Goal: Transaction & Acquisition: Purchase product/service

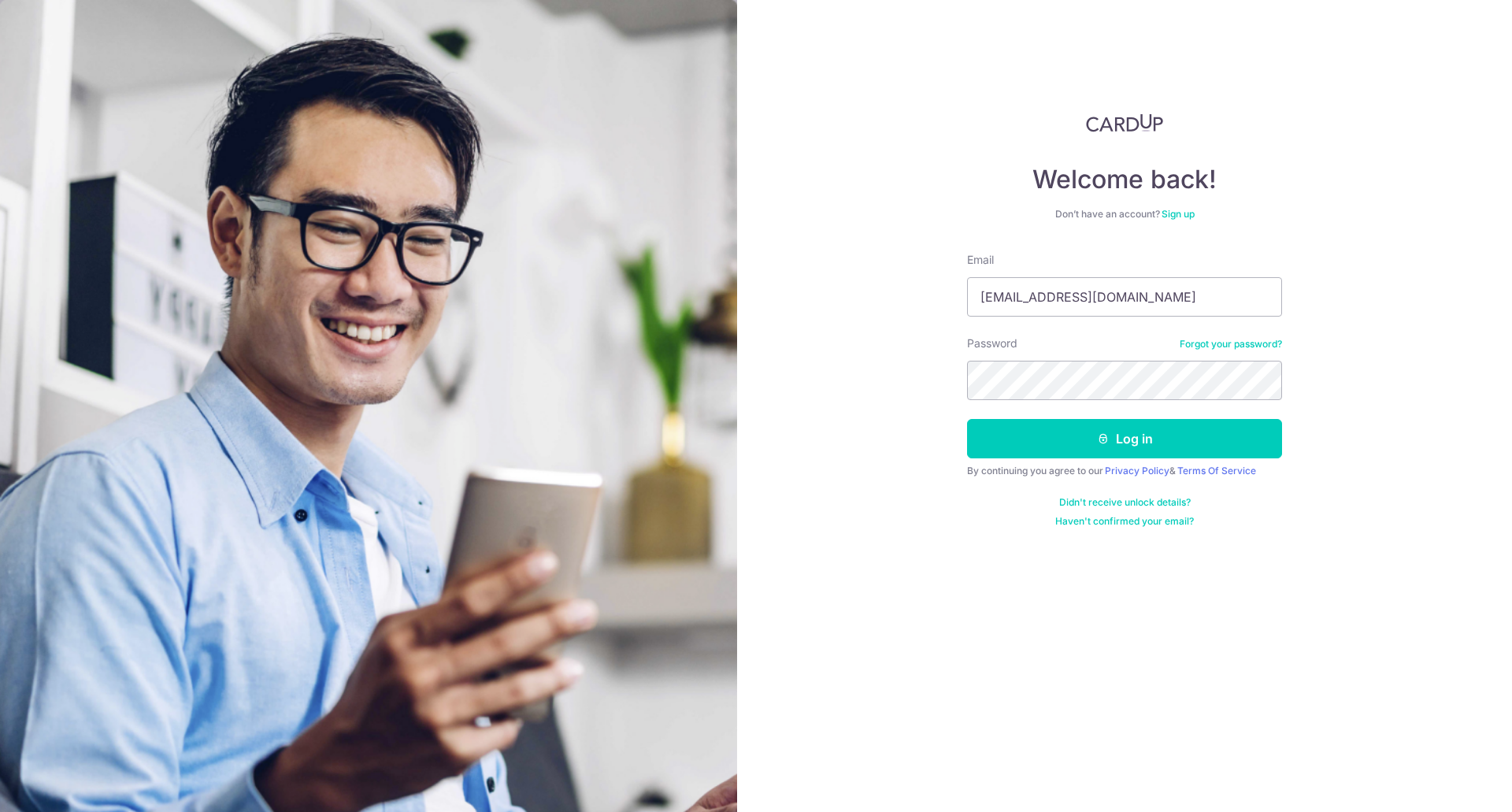
type input "[EMAIL_ADDRESS][DOMAIN_NAME]"
click at [967, 419] on button "Log in" at bounding box center [1124, 438] width 315 height 39
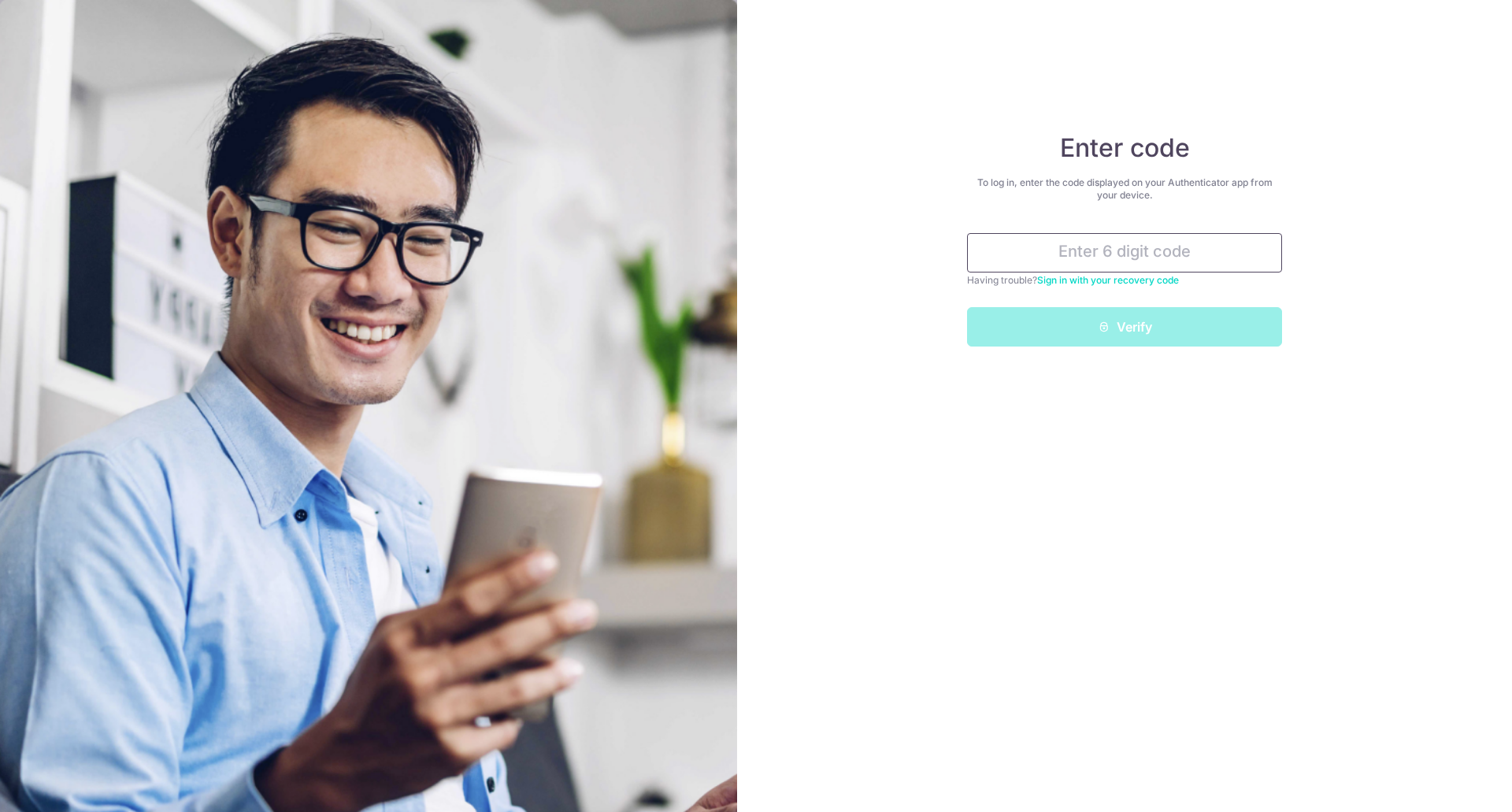
click at [1122, 255] on input "text" at bounding box center [1124, 252] width 315 height 39
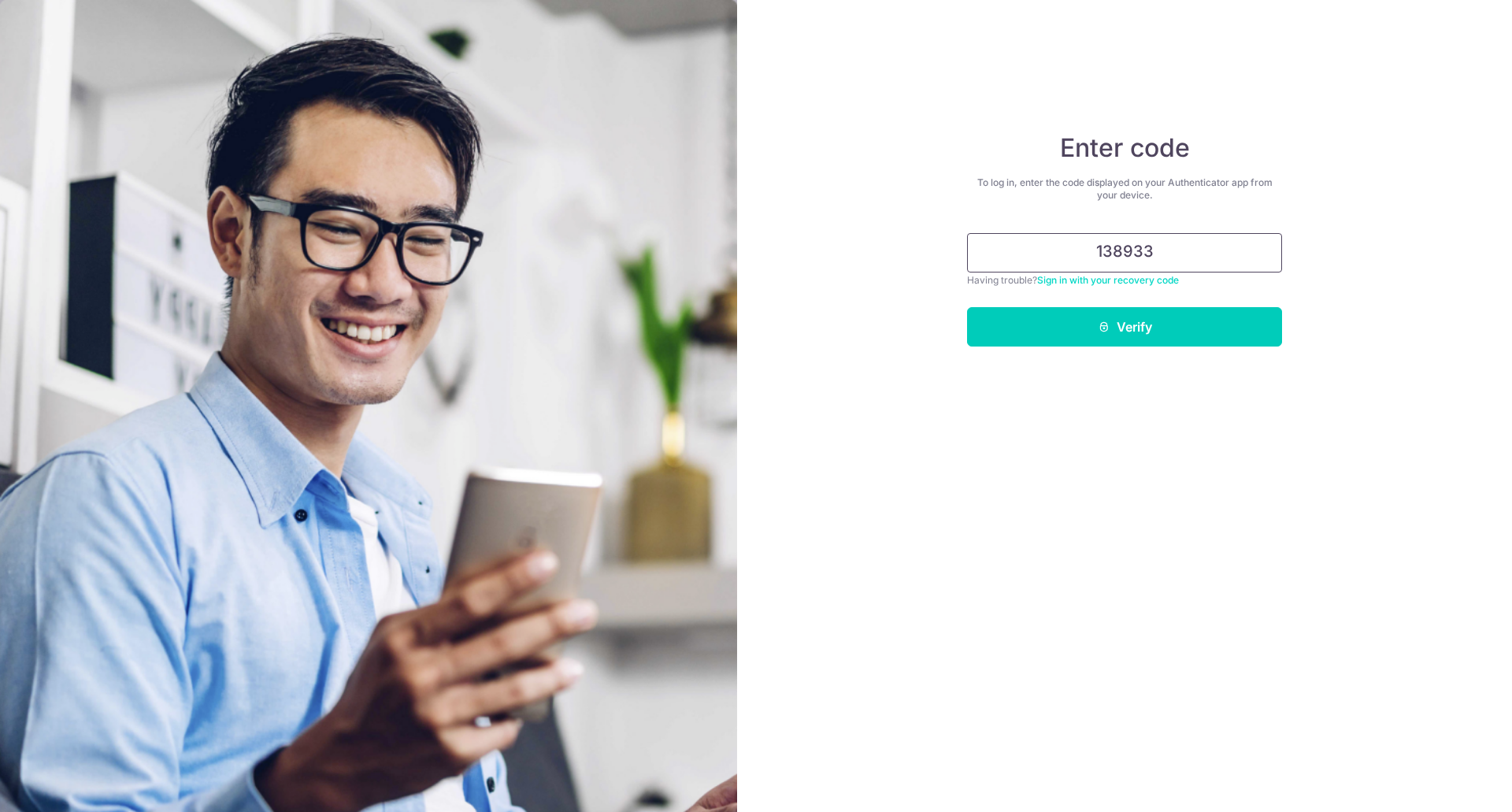
type input "138933"
click at [967, 307] on button "Verify" at bounding box center [1124, 326] width 315 height 39
click at [1150, 319] on button "Verify" at bounding box center [1124, 326] width 315 height 39
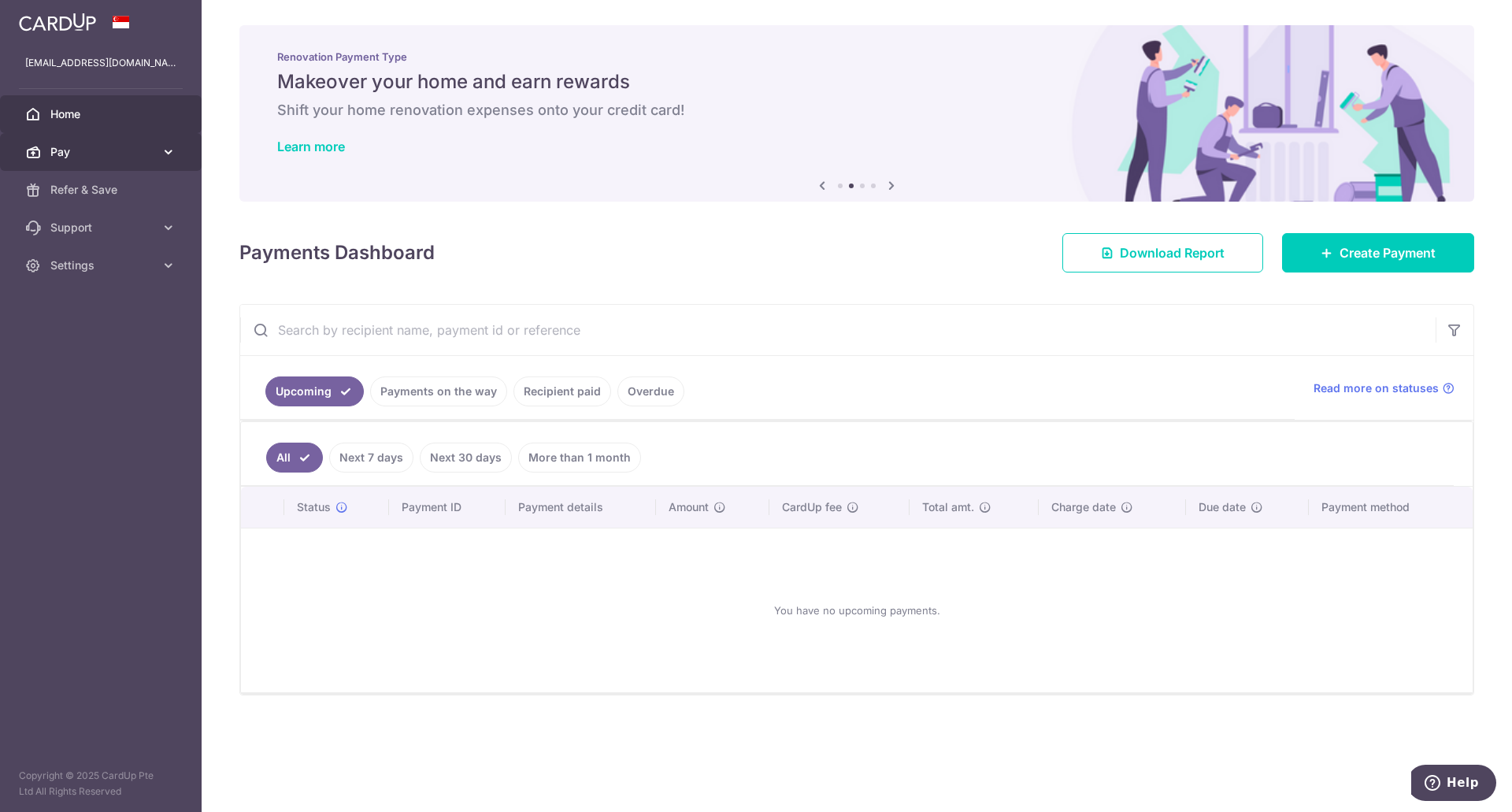
click at [66, 153] on span "Pay" at bounding box center [102, 152] width 104 height 16
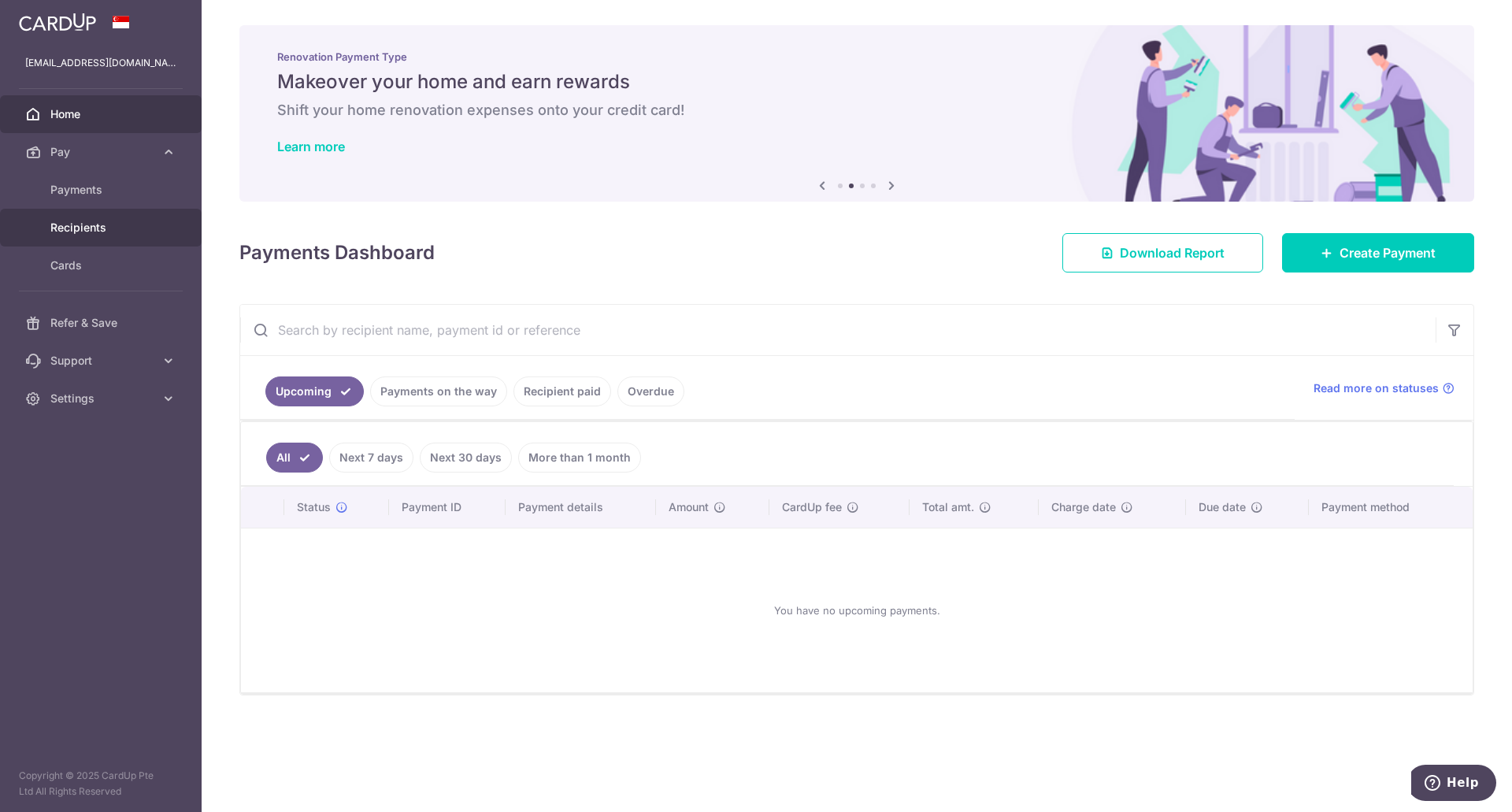
click at [131, 222] on span "Recipients" at bounding box center [102, 227] width 104 height 16
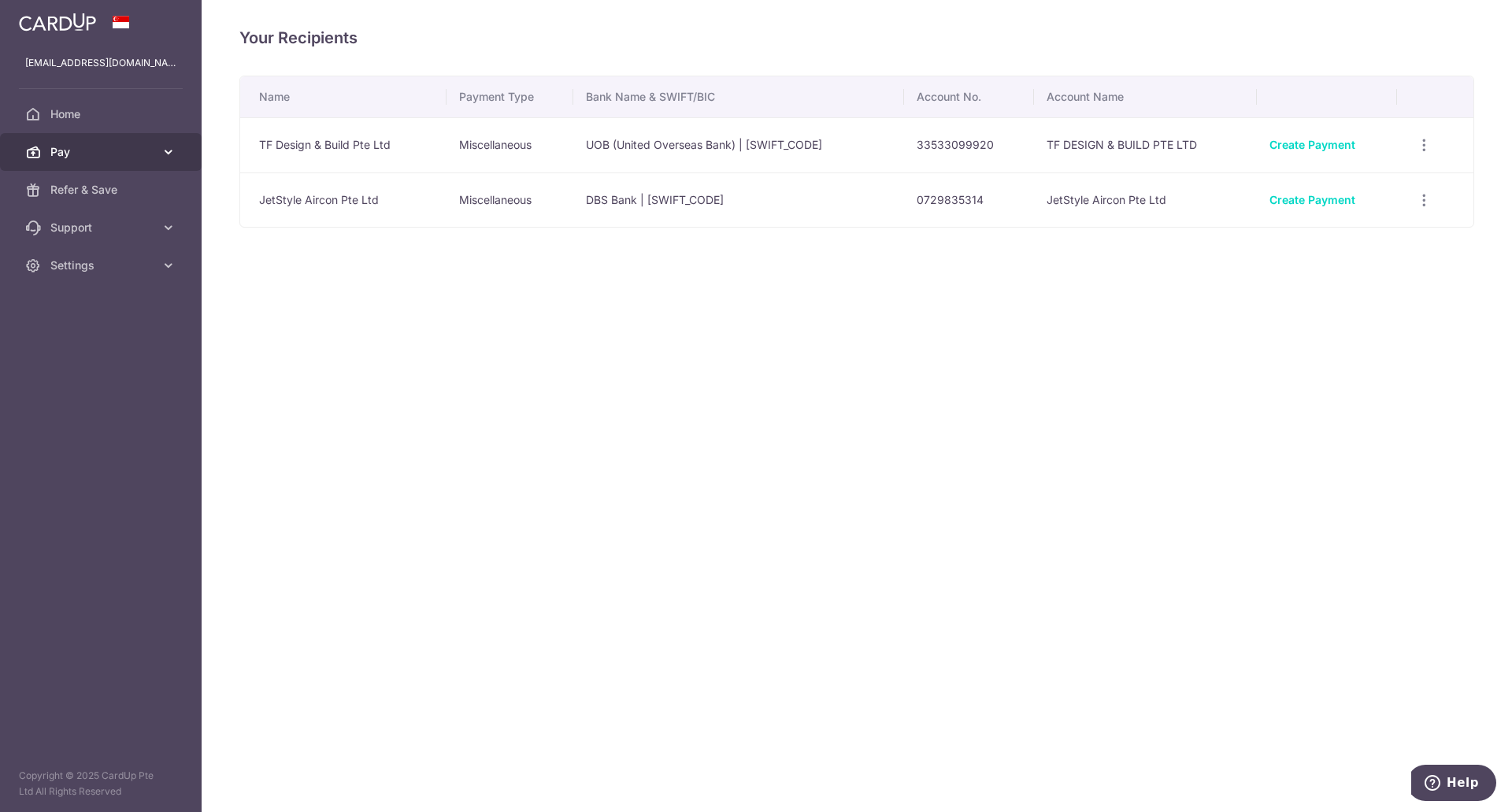
click at [81, 153] on span "Pay" at bounding box center [102, 152] width 104 height 16
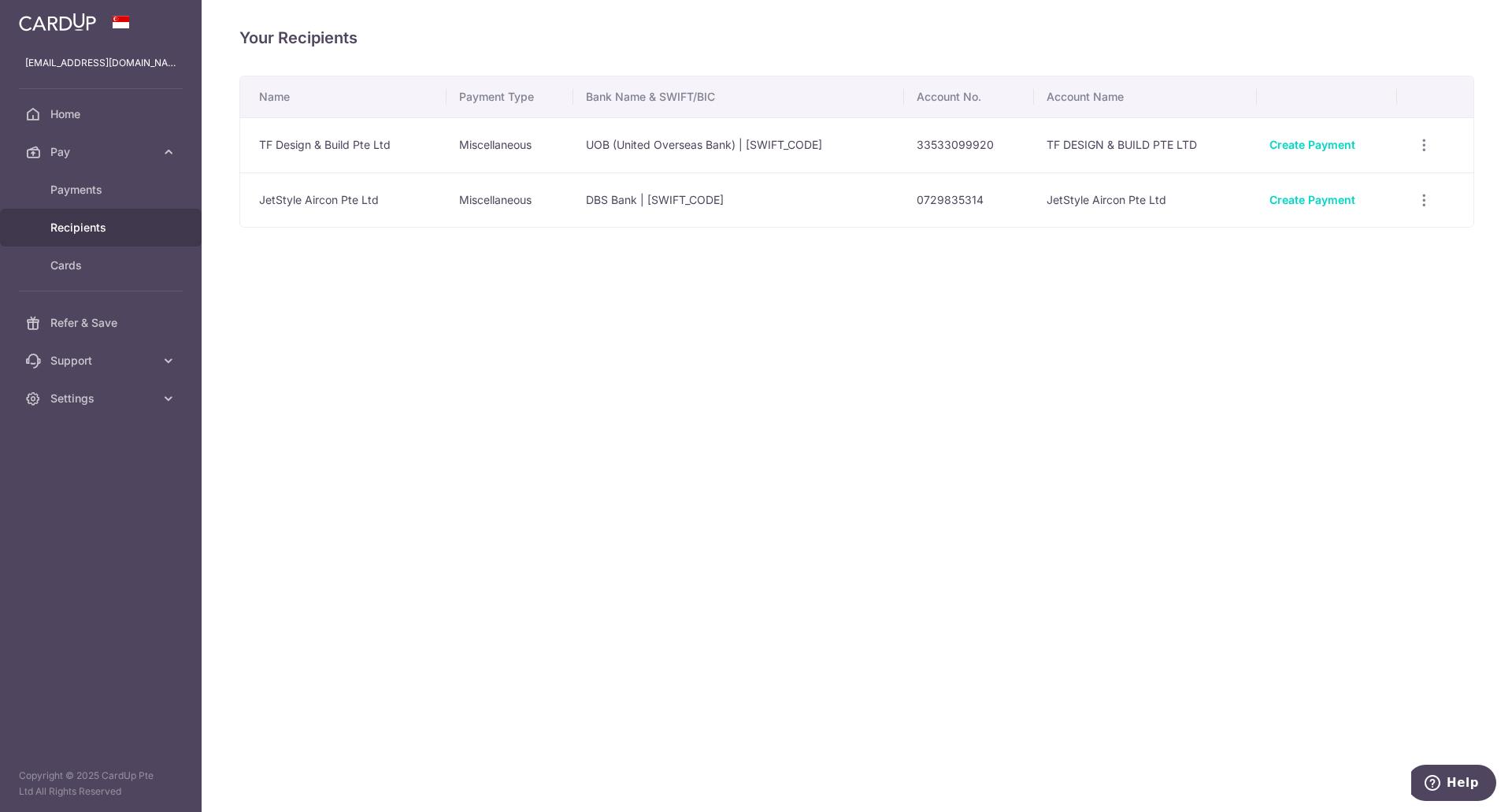
click at [889, 493] on div "Your Recipients Name Payment Type Bank Name & SWIFT/BIC Account No. Account Nam…" at bounding box center [857, 406] width 1311 height 812
click at [99, 193] on span "Payments" at bounding box center [102, 189] width 104 height 16
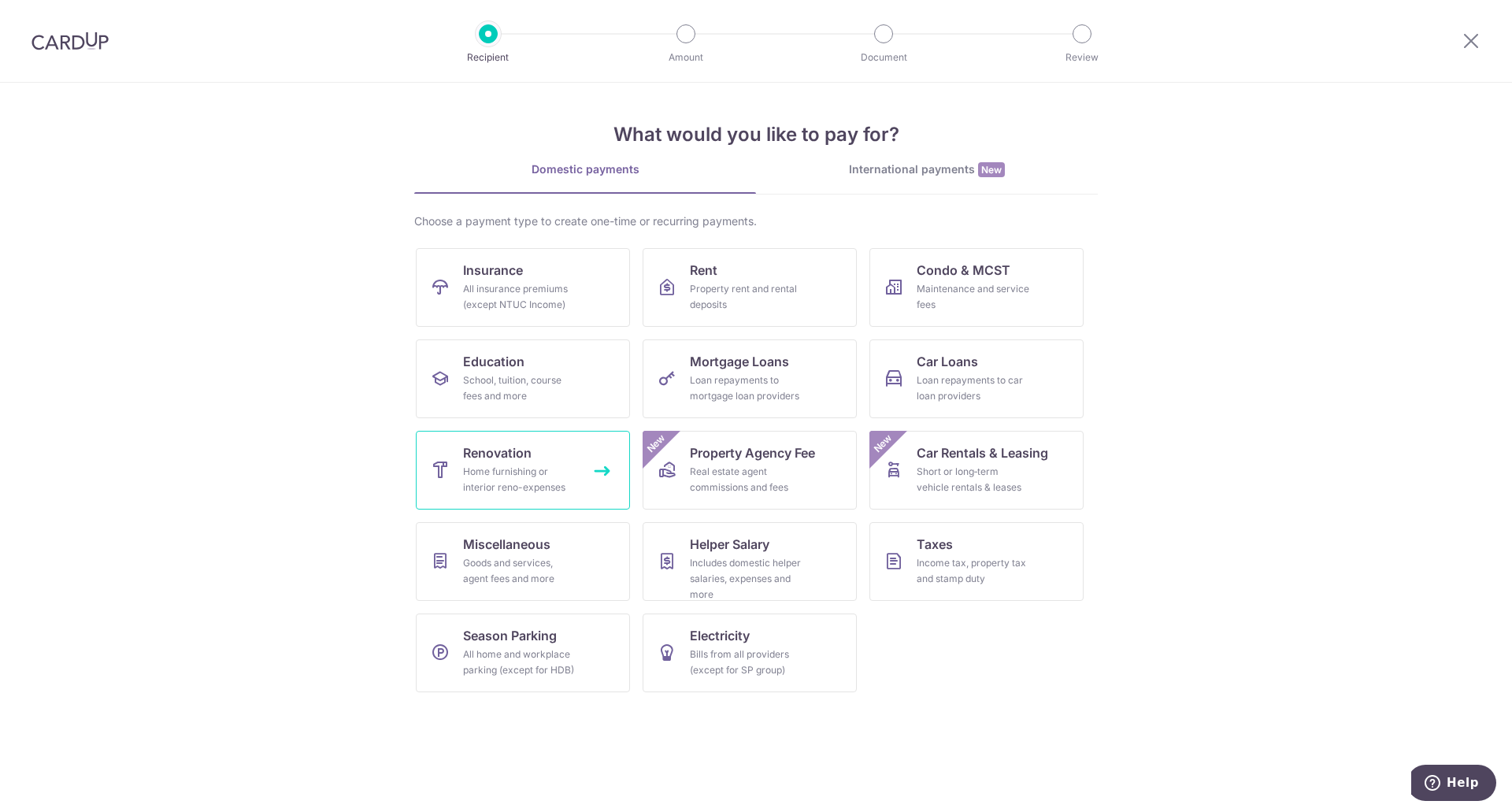
click at [542, 474] on div "Home furnishing or interior reno-expenses" at bounding box center [520, 480] width 113 height 32
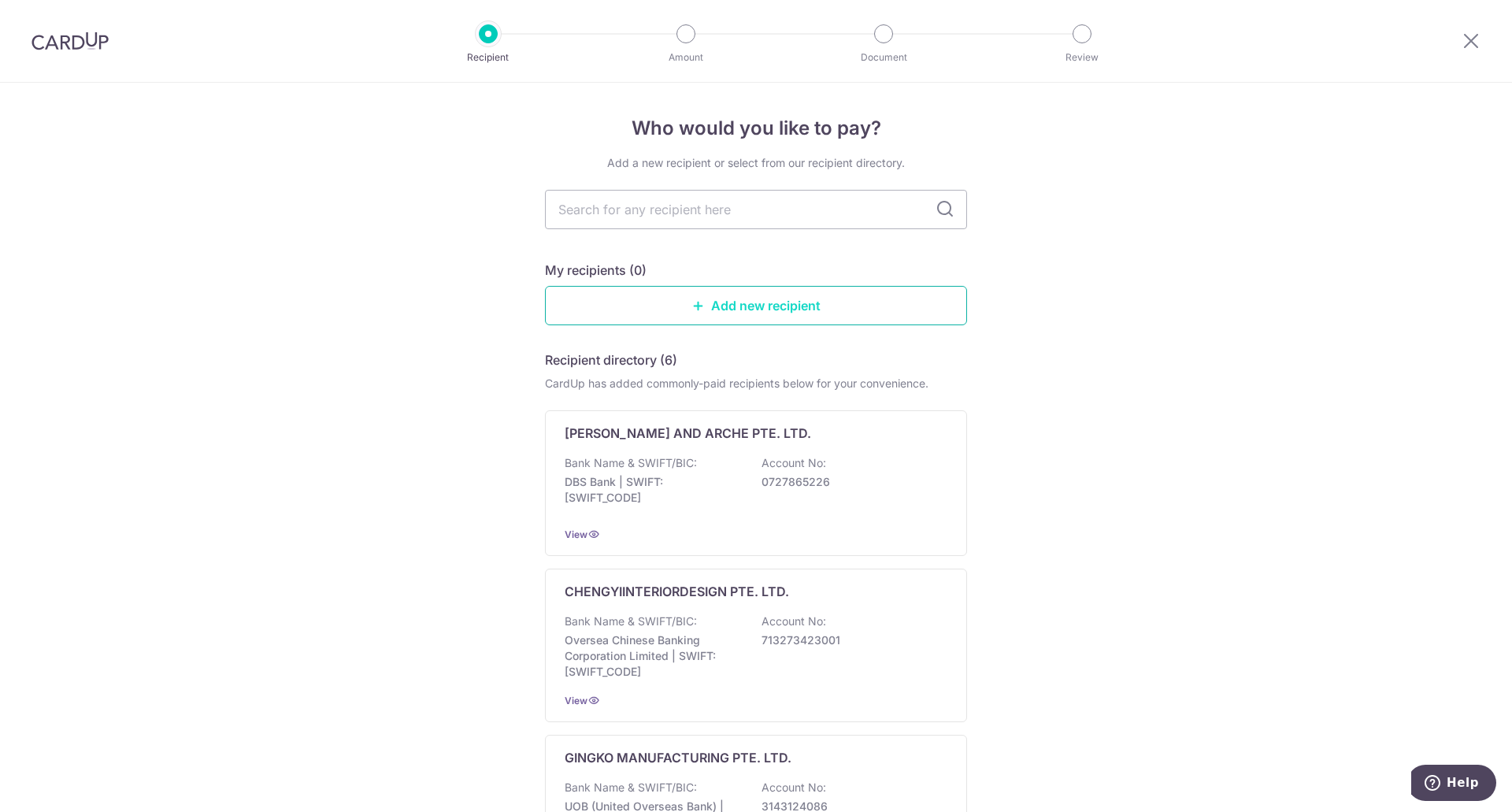
click at [730, 312] on link "Add new recipient" at bounding box center [756, 305] width 422 height 39
click at [639, 217] on input "text" at bounding box center [756, 209] width 422 height 39
type input "design & build pte ltd"
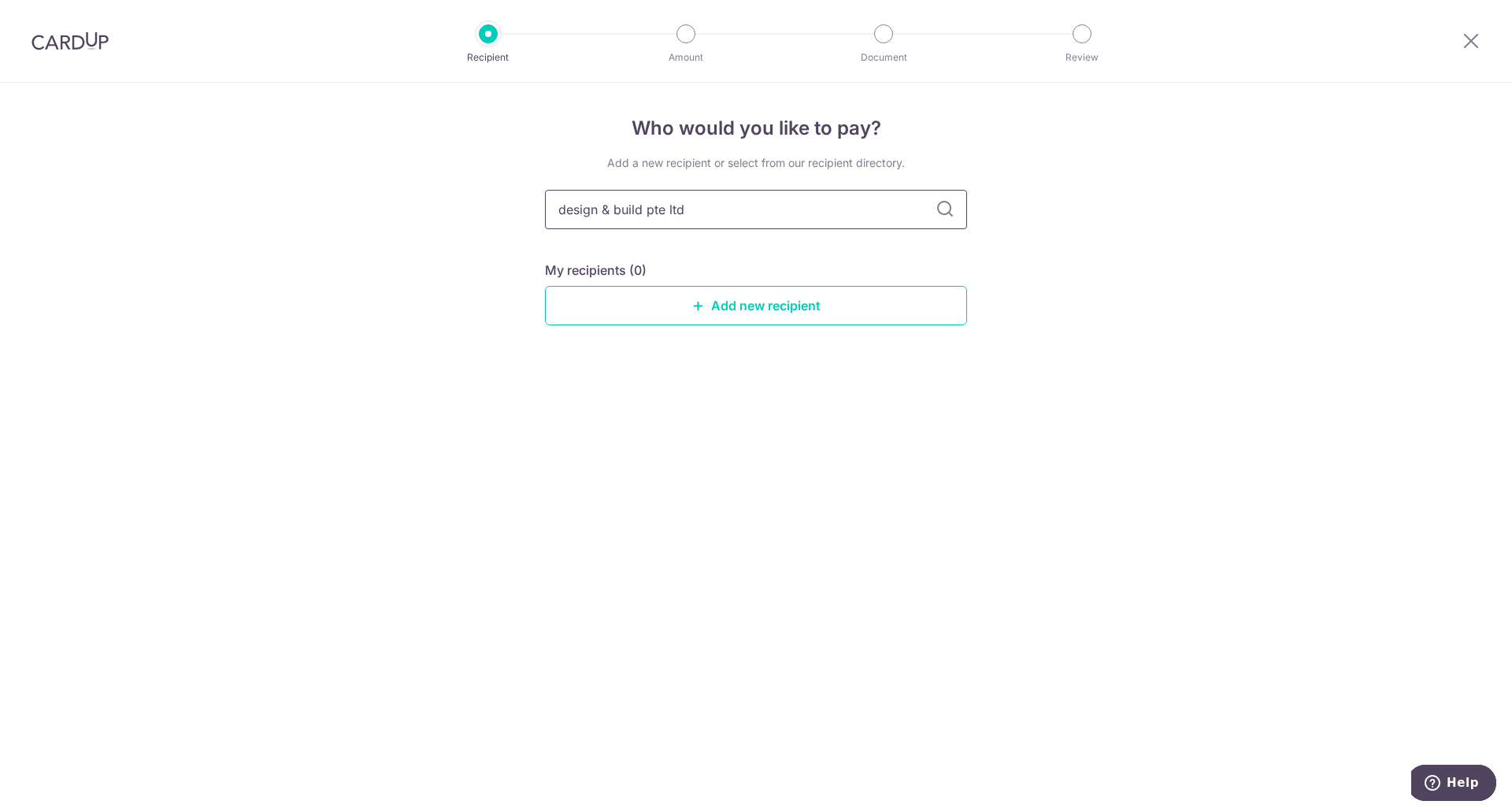
drag, startPoint x: 673, startPoint y: 216, endPoint x: 800, endPoint y: 225, distance: 127.3
click at [798, 224] on input "design & build pte ltd" at bounding box center [756, 209] width 422 height 39
type input "design & build"
click at [944, 213] on icon at bounding box center [945, 209] width 19 height 19
click at [761, 216] on input "design & build" at bounding box center [756, 209] width 422 height 39
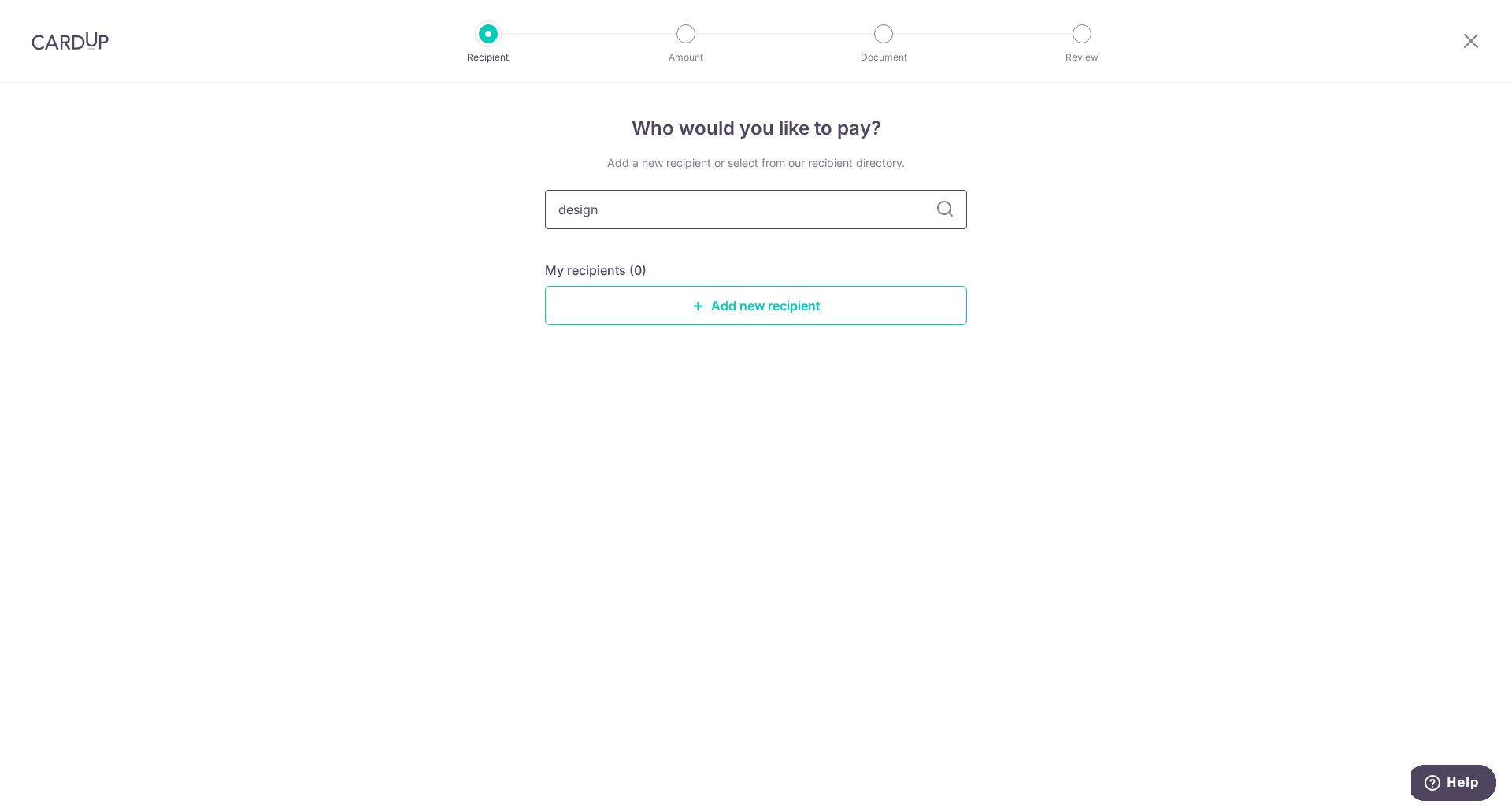
type input "design"
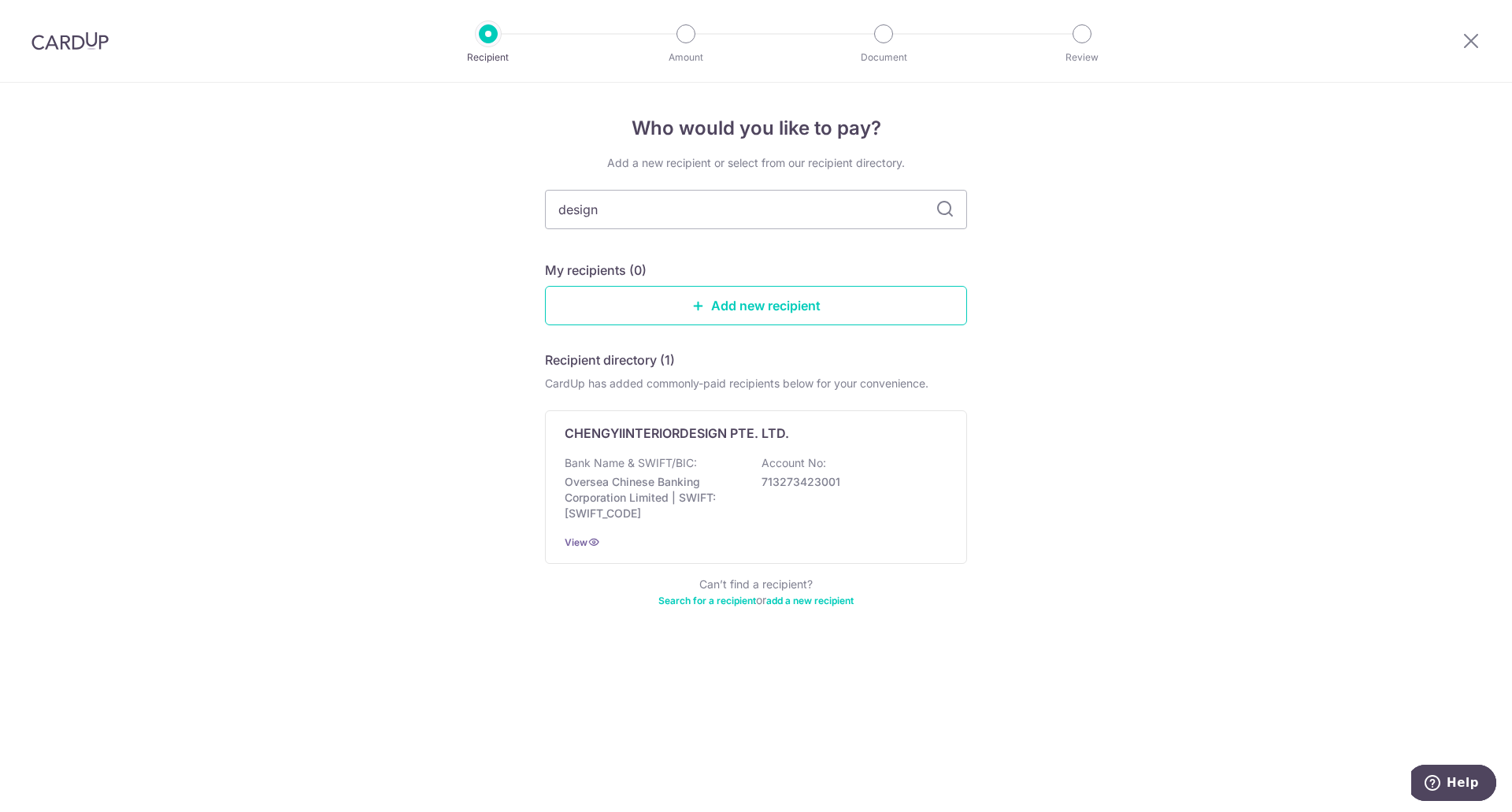
click at [749, 220] on input "design" at bounding box center [756, 209] width 422 height 39
type input "TF"
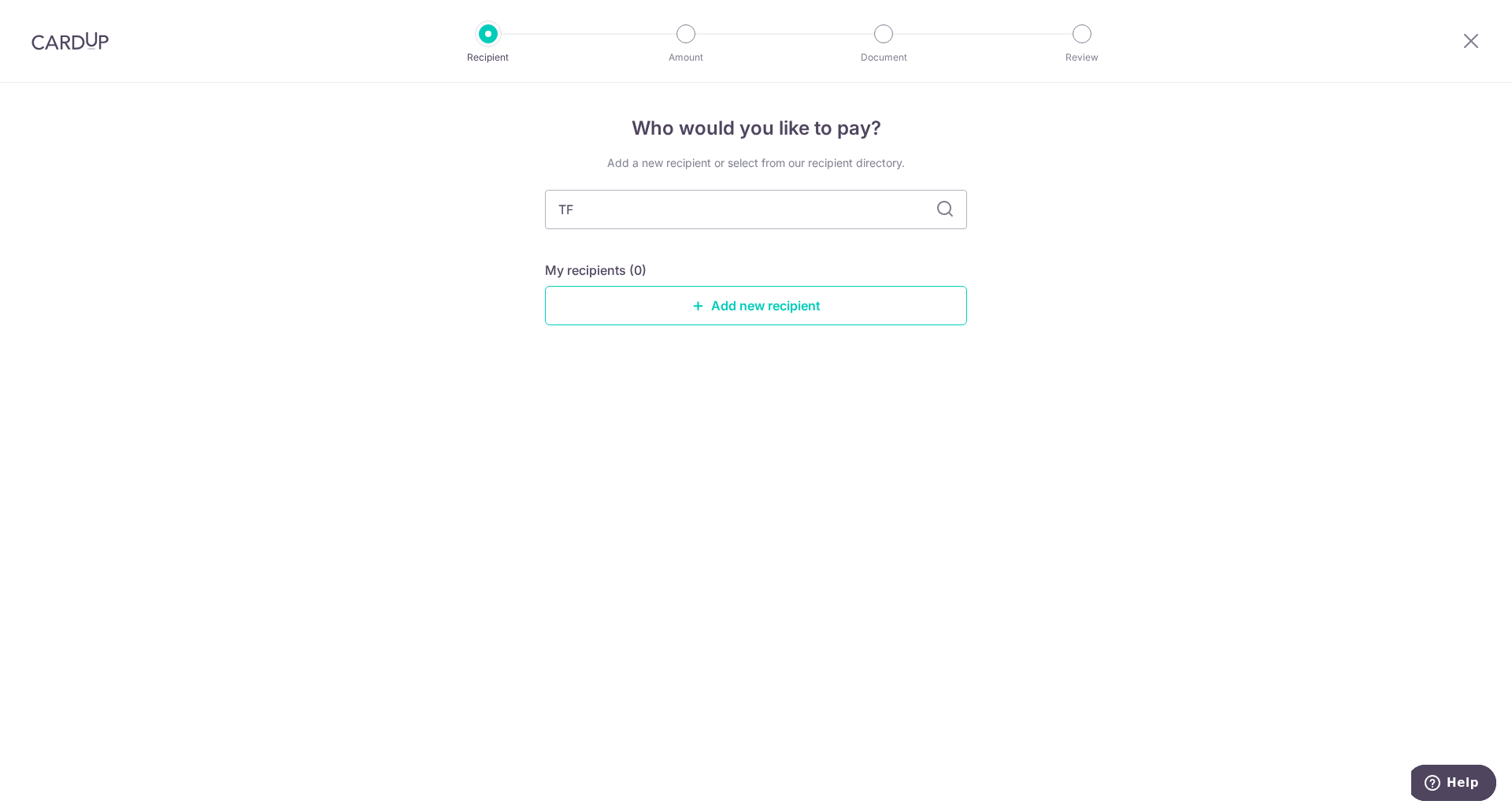
click at [950, 211] on icon at bounding box center [945, 209] width 19 height 19
click at [743, 307] on link "Add new recipient" at bounding box center [756, 305] width 422 height 39
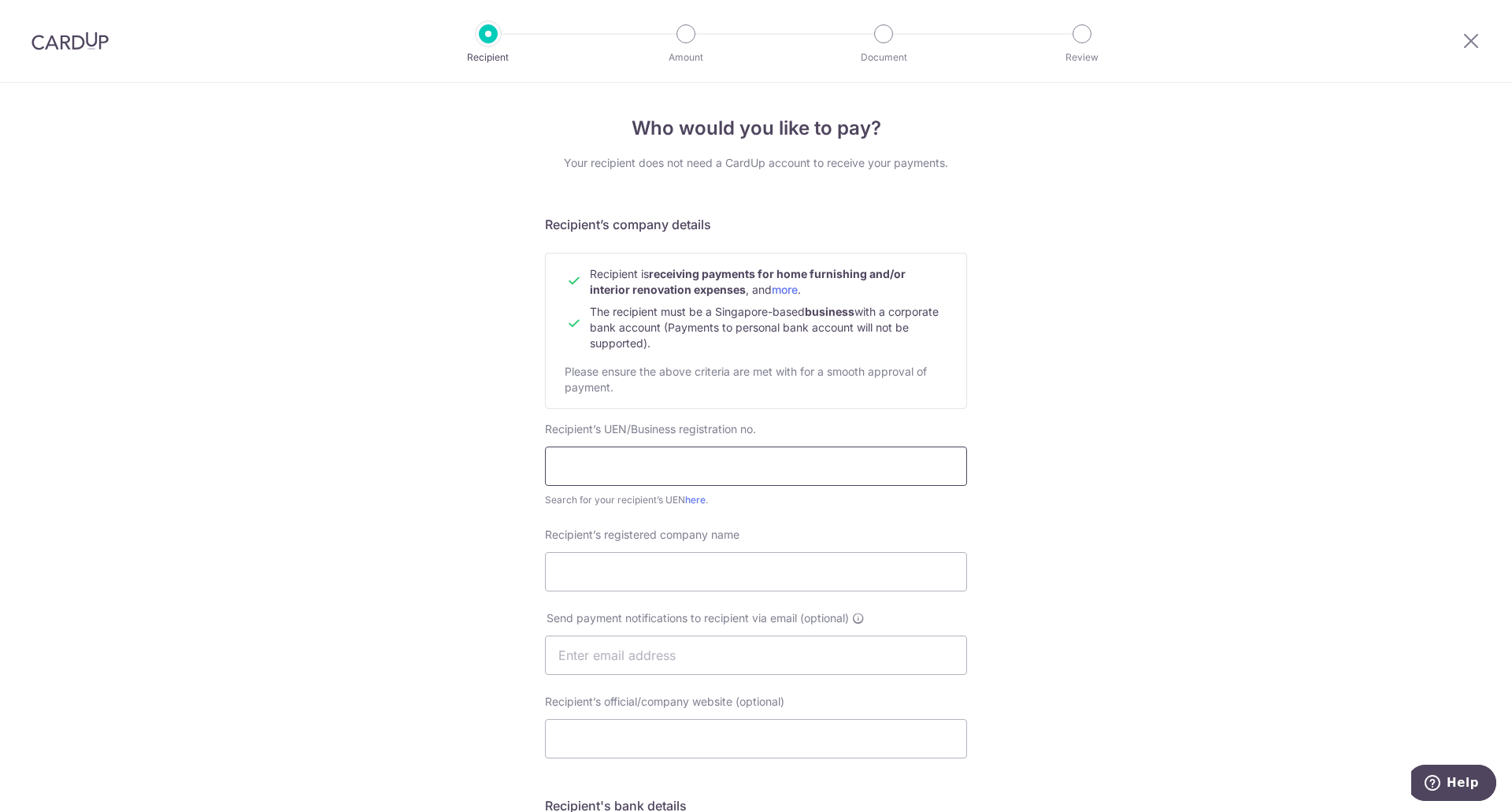
click at [640, 468] on input "text" at bounding box center [756, 466] width 422 height 39
click at [627, 455] on input "text" at bounding box center [756, 466] width 422 height 39
paste input "201810536G"
type input "201810536G"
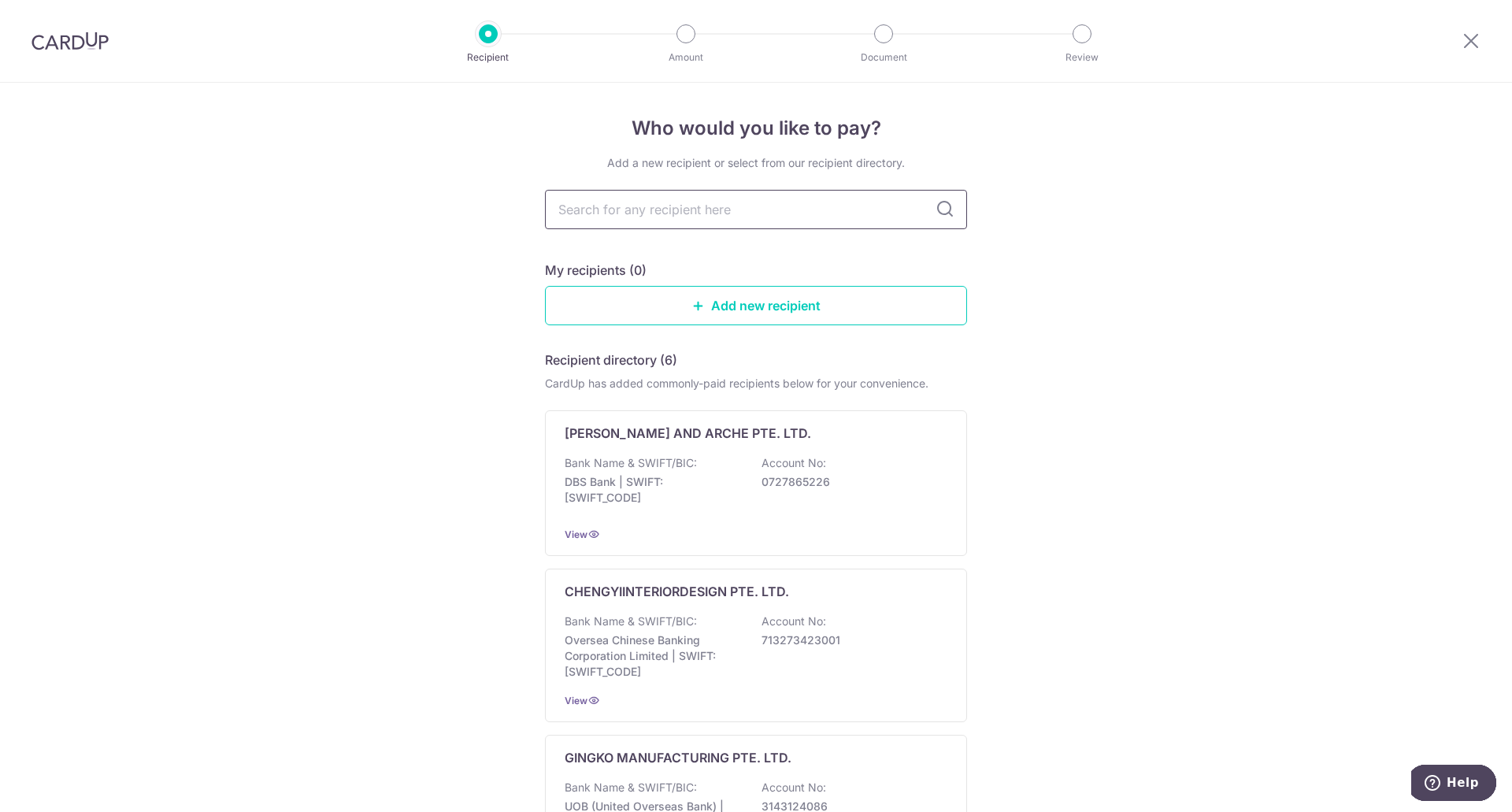
type input "TF Design & Build Pte Ltd"
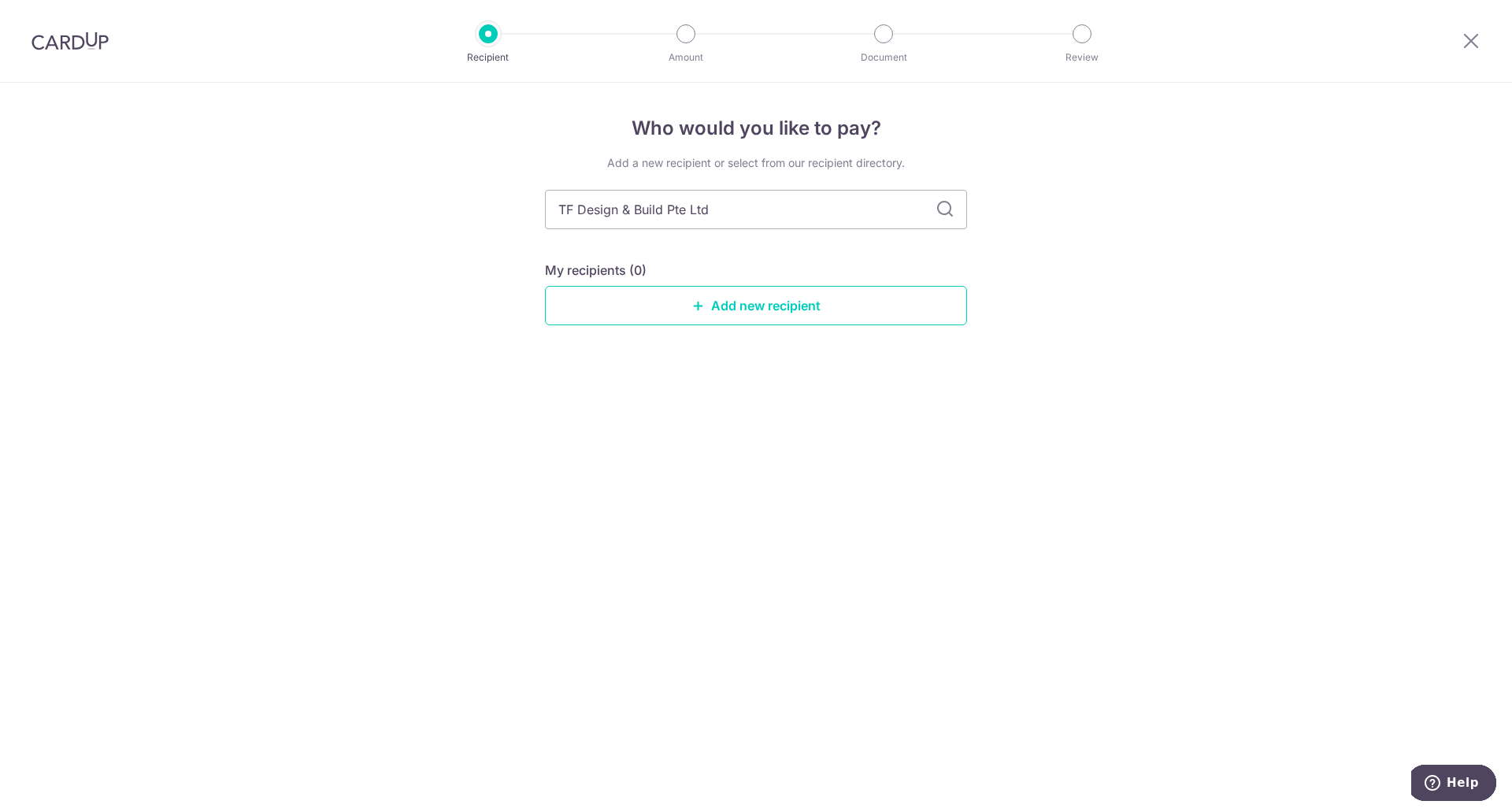
click at [937, 208] on icon at bounding box center [945, 209] width 19 height 19
click at [800, 301] on link "Add new recipient" at bounding box center [756, 305] width 422 height 39
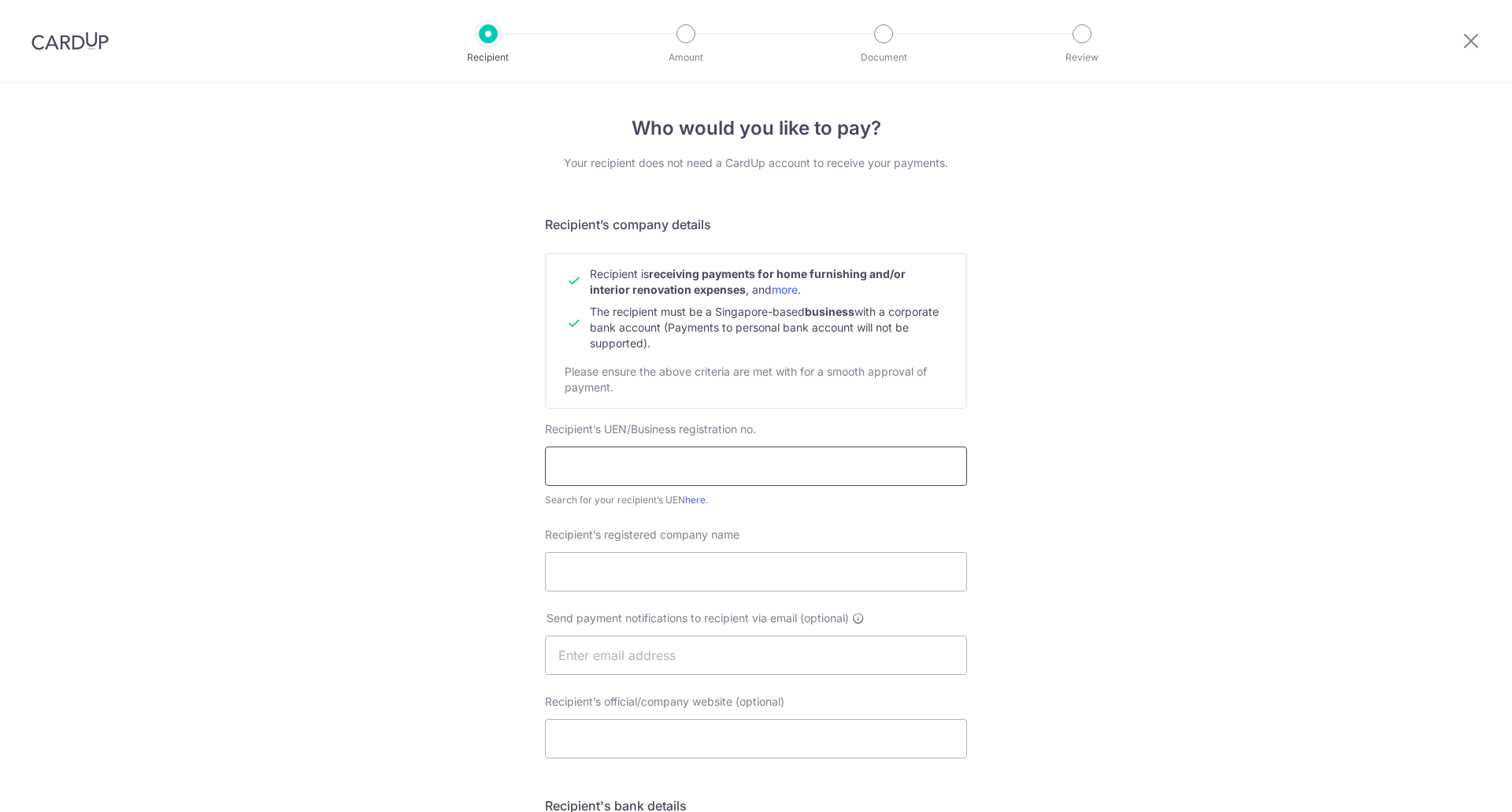
click at [687, 457] on input "text" at bounding box center [756, 466] width 422 height 39
click at [651, 587] on input "Recipient’s registered company name" at bounding box center [756, 572] width 422 height 39
paste input "TF Design & Build Pte Ltd"
type input "TF Design & Build Pte Ltd"
click at [665, 450] on input "text" at bounding box center [756, 466] width 422 height 39
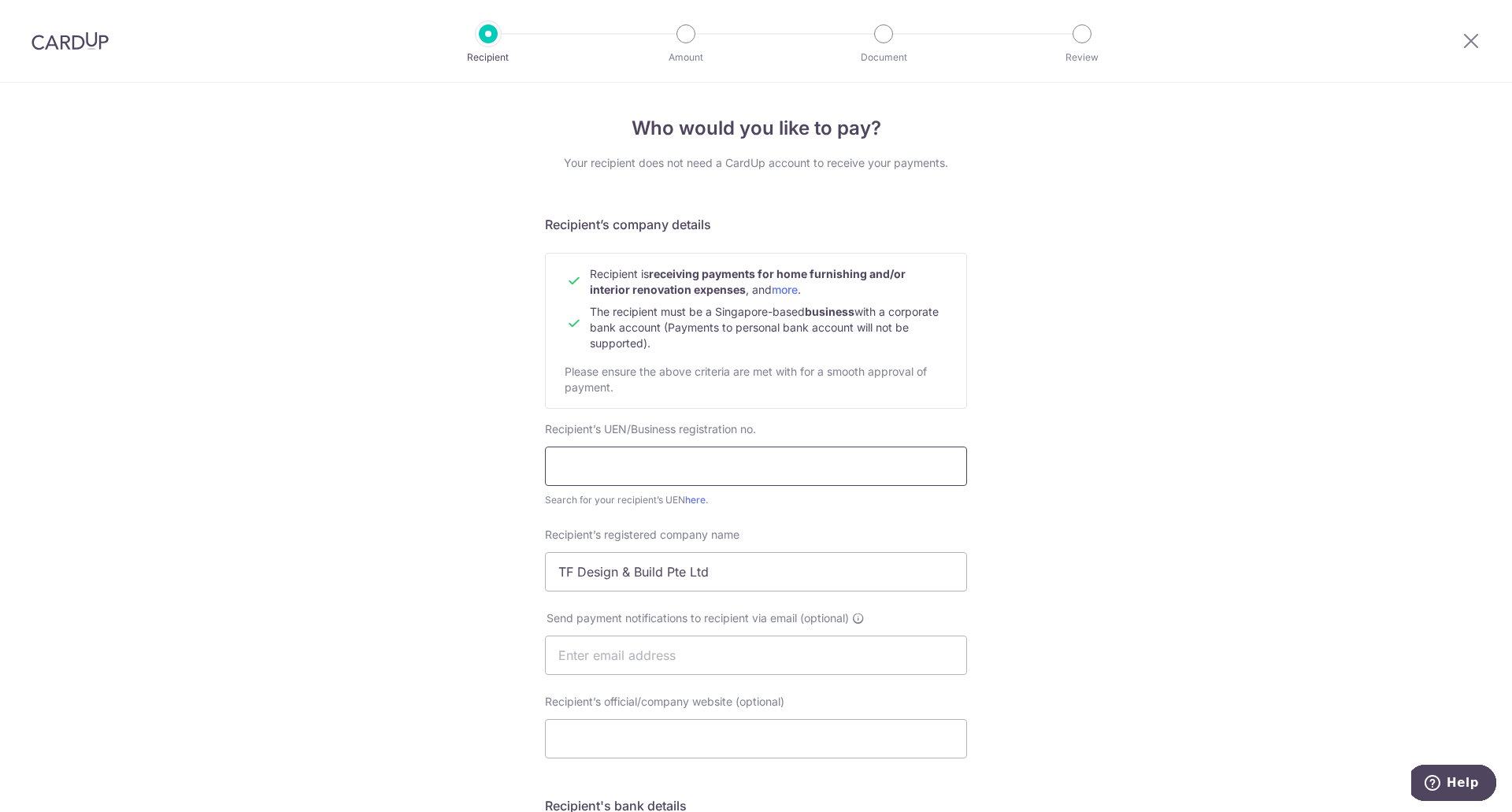
paste input "201810536G"
type input "201810536G"
click at [673, 651] on input "text" at bounding box center [756, 655] width 422 height 39
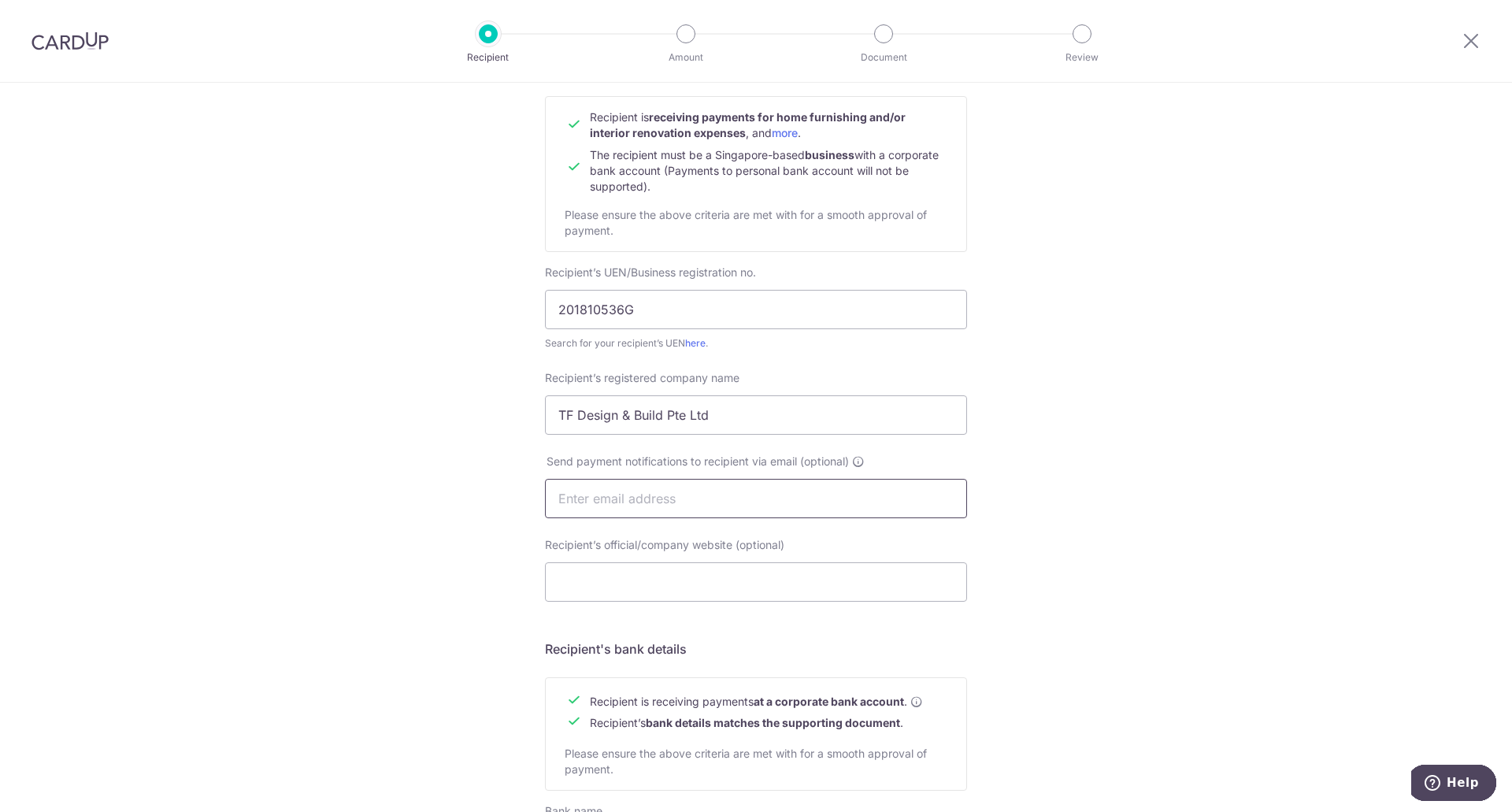
scroll to position [158, 0]
click at [1076, 606] on div "Who would you like to pay? Your recipient does not need a CardUp account to rec…" at bounding box center [756, 518] width 1512 height 1186
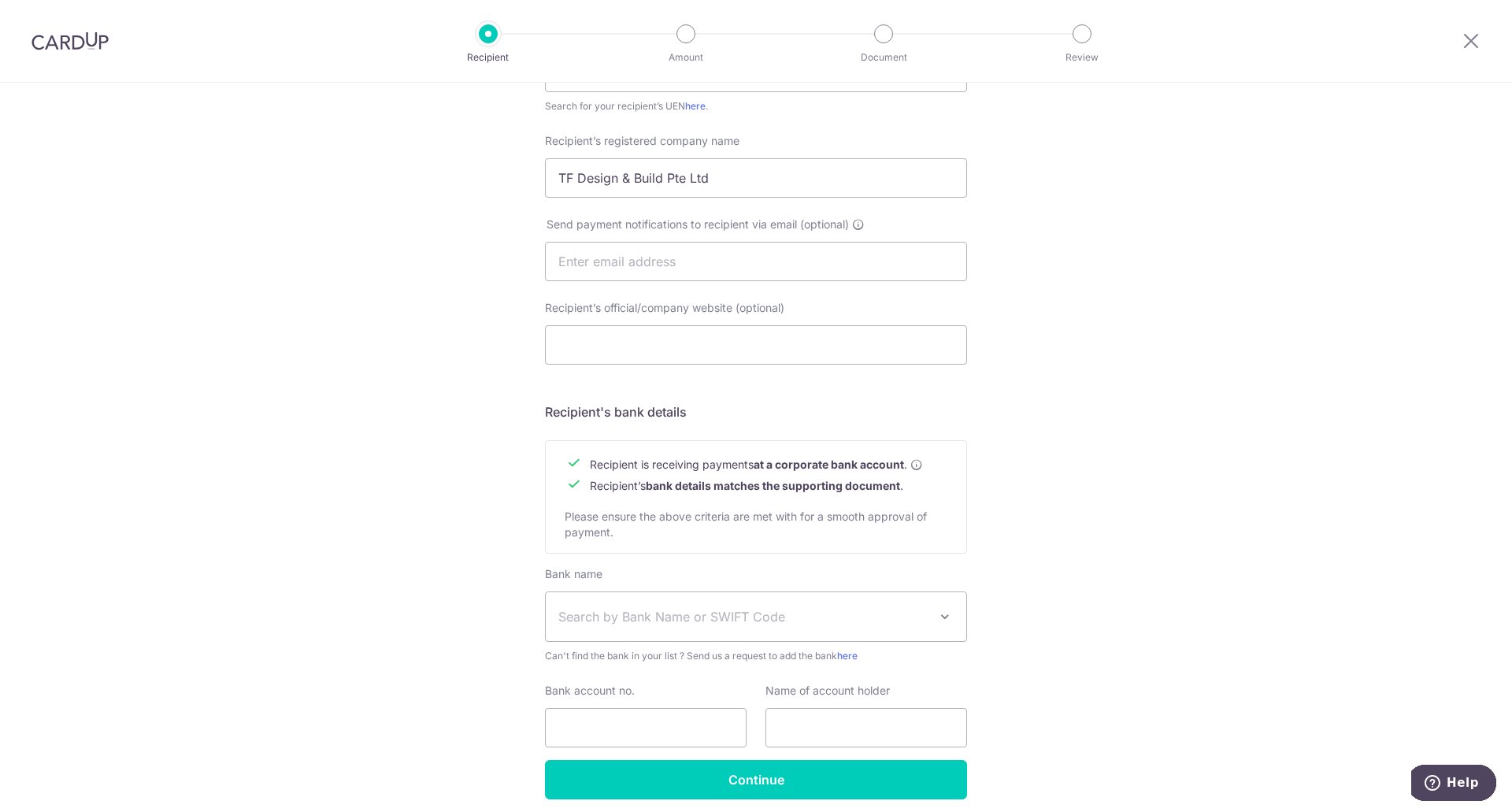
scroll to position [456, 0]
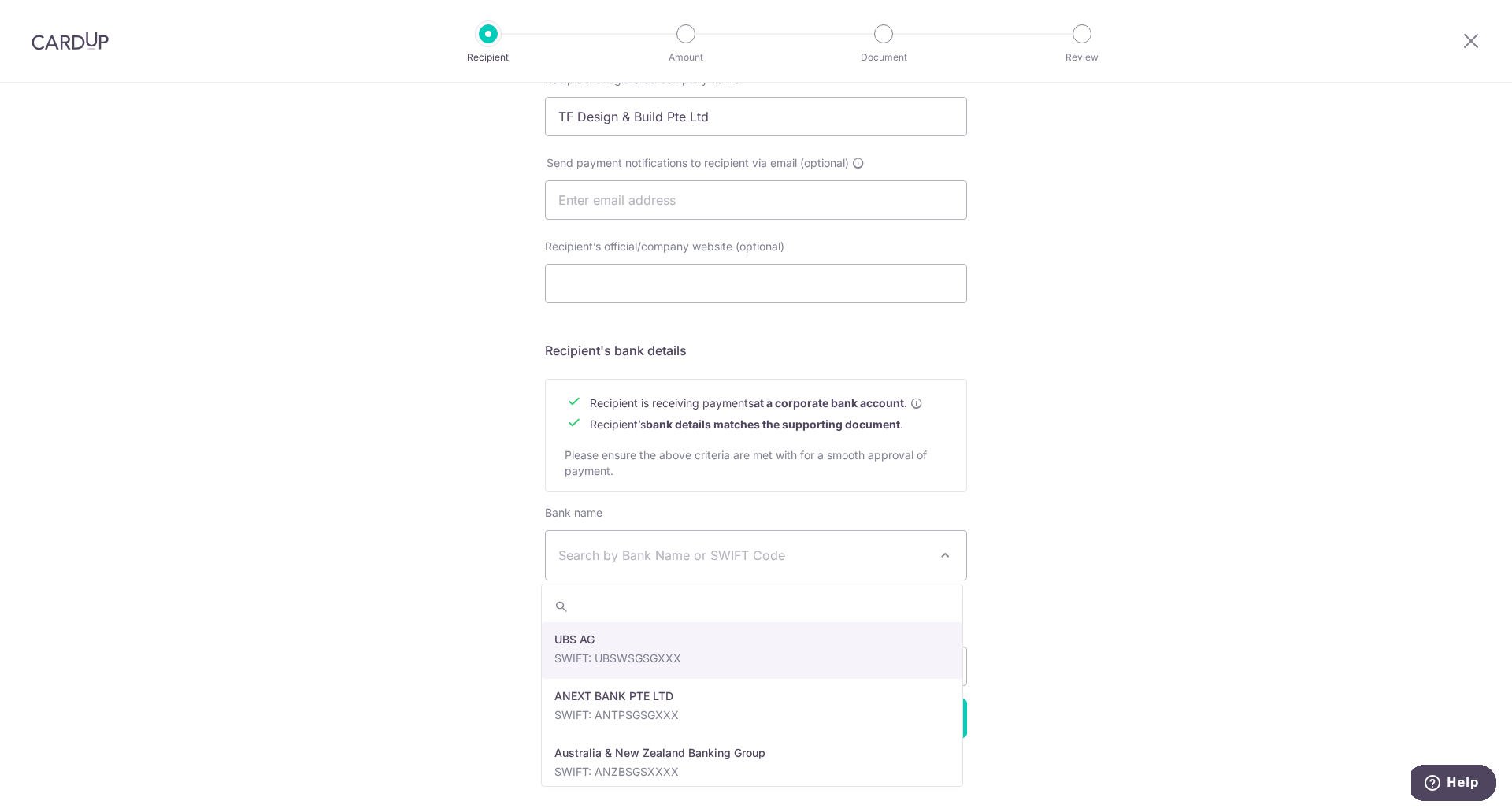
click at [949, 548] on span at bounding box center [945, 555] width 19 height 19
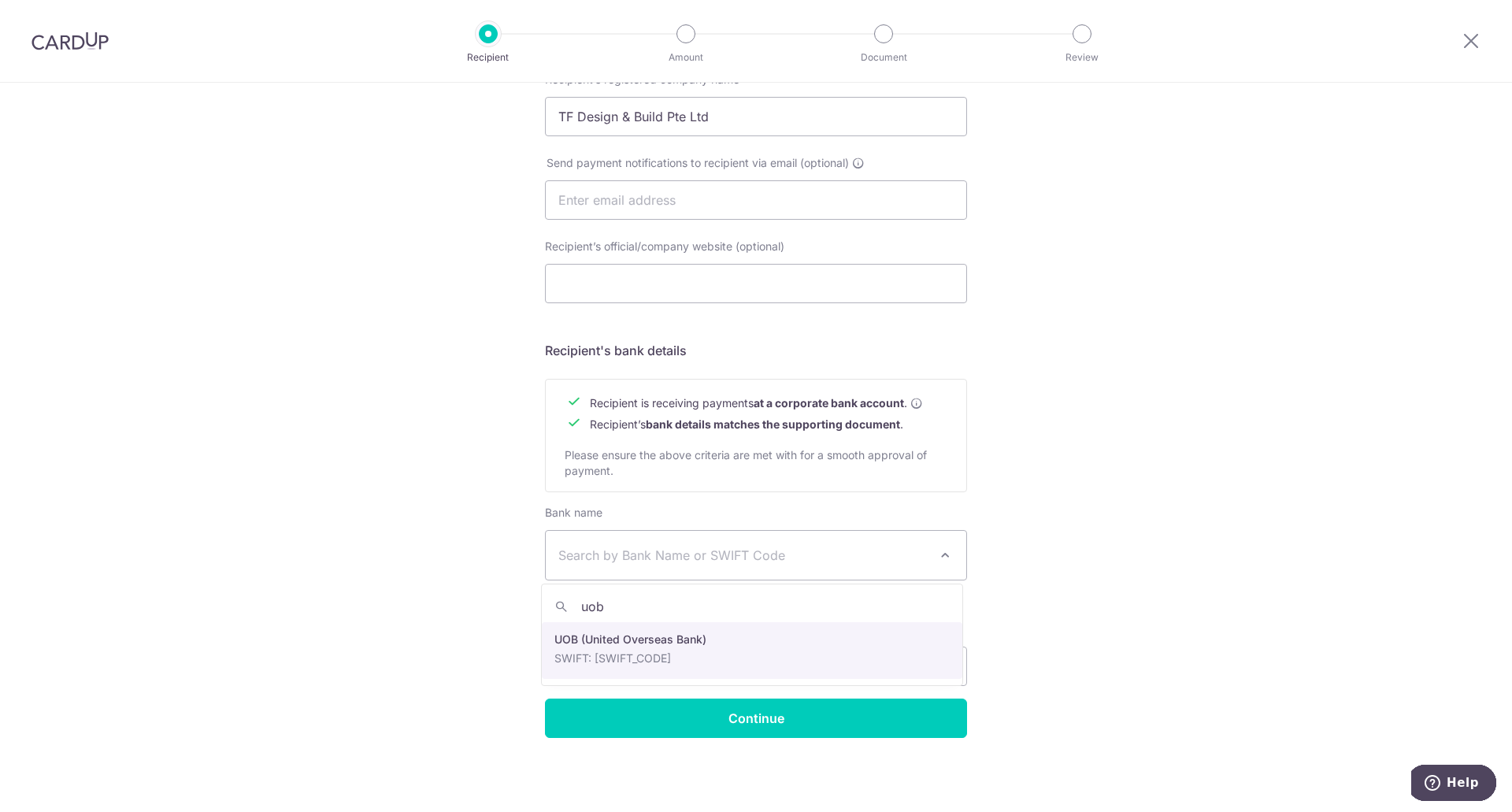
type input "uob"
select select "18"
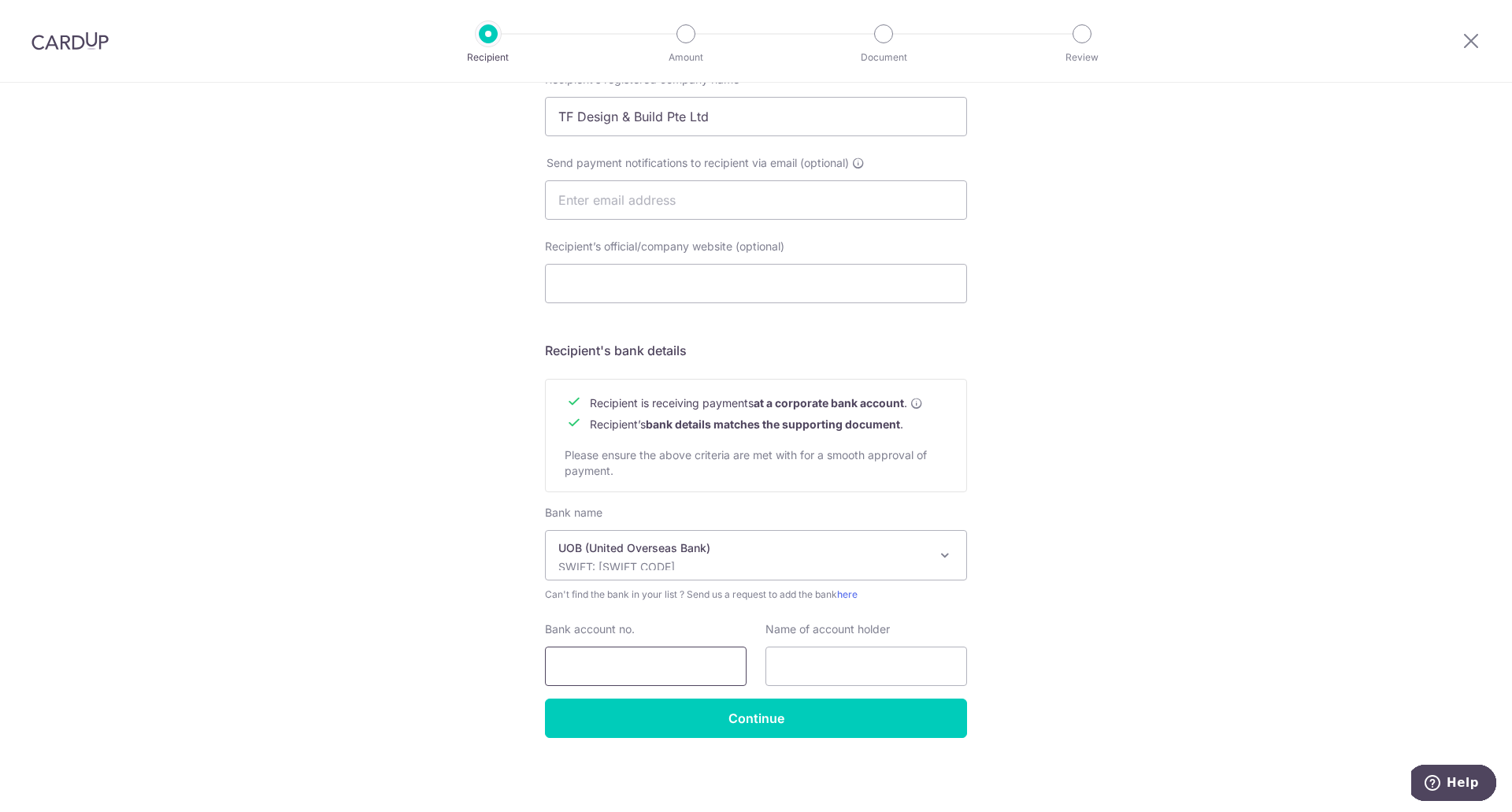
click at [667, 668] on input "Bank account no." at bounding box center [646, 666] width 202 height 39
paste input "3353099920"
type input "3353099920"
click at [1034, 629] on div "Who would you like to pay? Your recipient does not need a CardUp account to rec…" at bounding box center [756, 220] width 1512 height 1186
click at [824, 663] on input "text" at bounding box center [866, 666] width 202 height 39
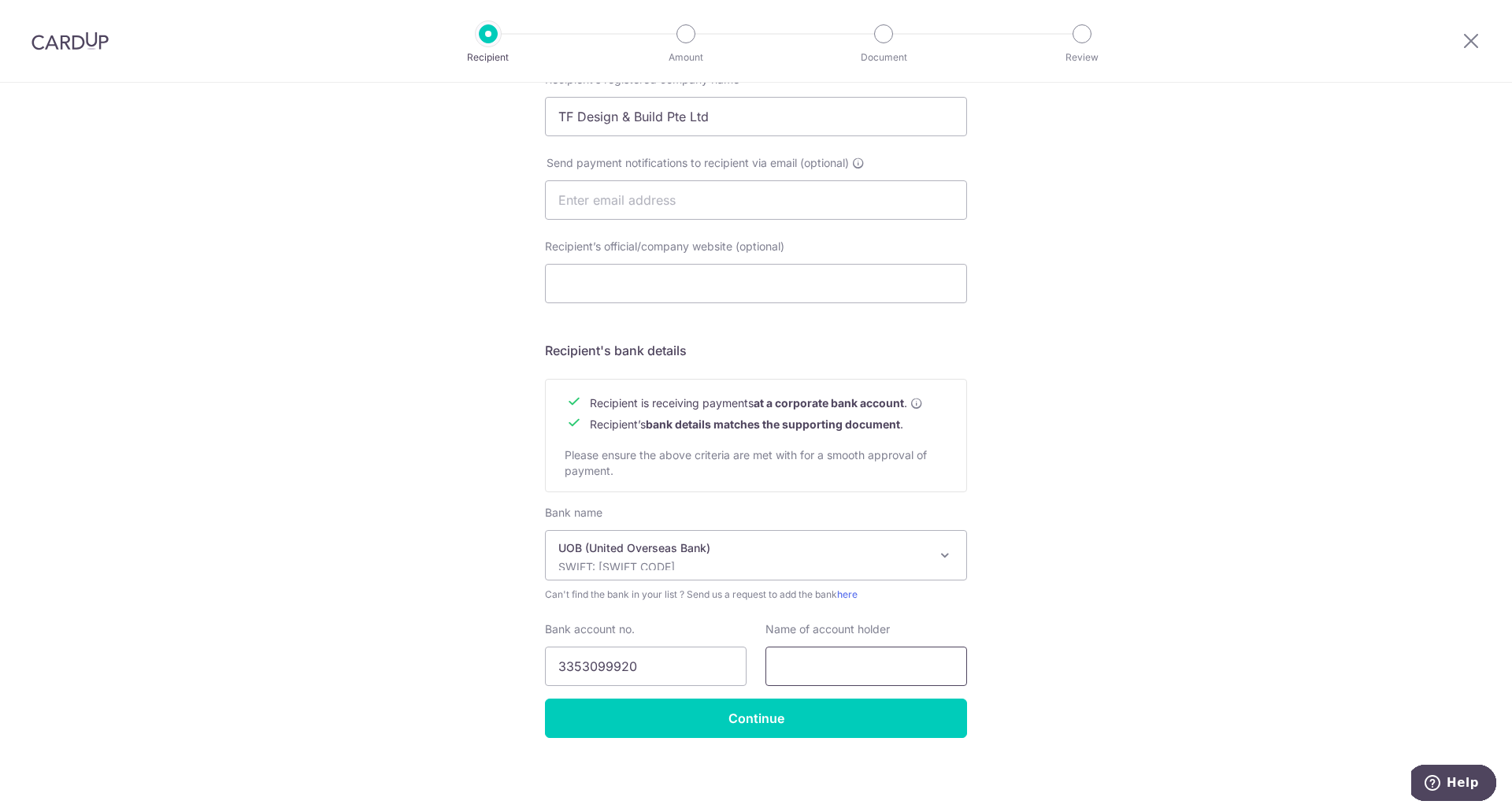
paste input "Josephine Oh"
type input "Josephine Oh"
click at [835, 723] on input "Continue" at bounding box center [756, 718] width 422 height 39
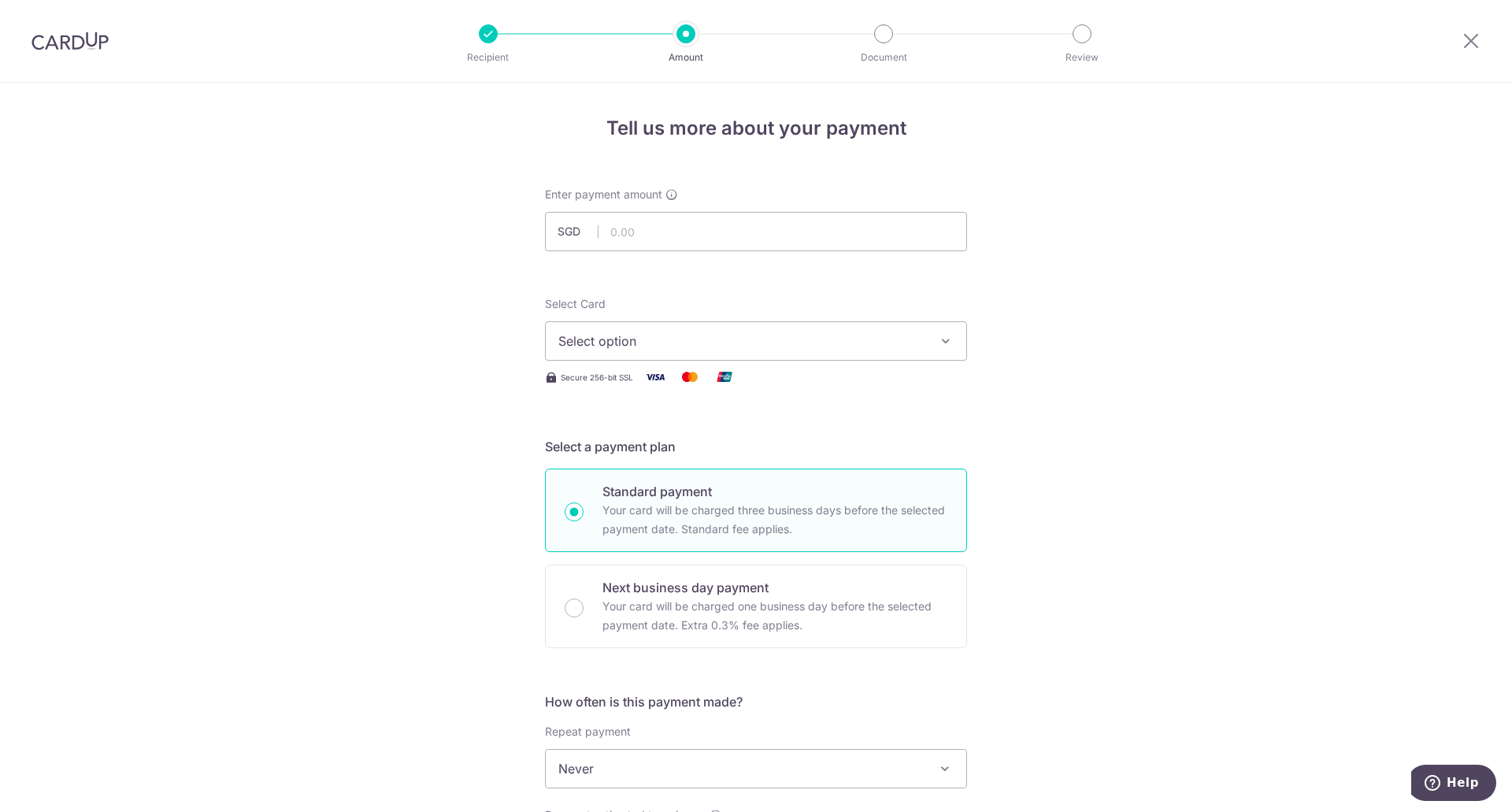
click at [643, 340] on span "Select option" at bounding box center [742, 341] width 367 height 19
click at [682, 455] on span "**** 7543" at bounding box center [756, 454] width 395 height 19
click at [670, 231] on input "text" at bounding box center [756, 231] width 422 height 39
type input "16,950.00"
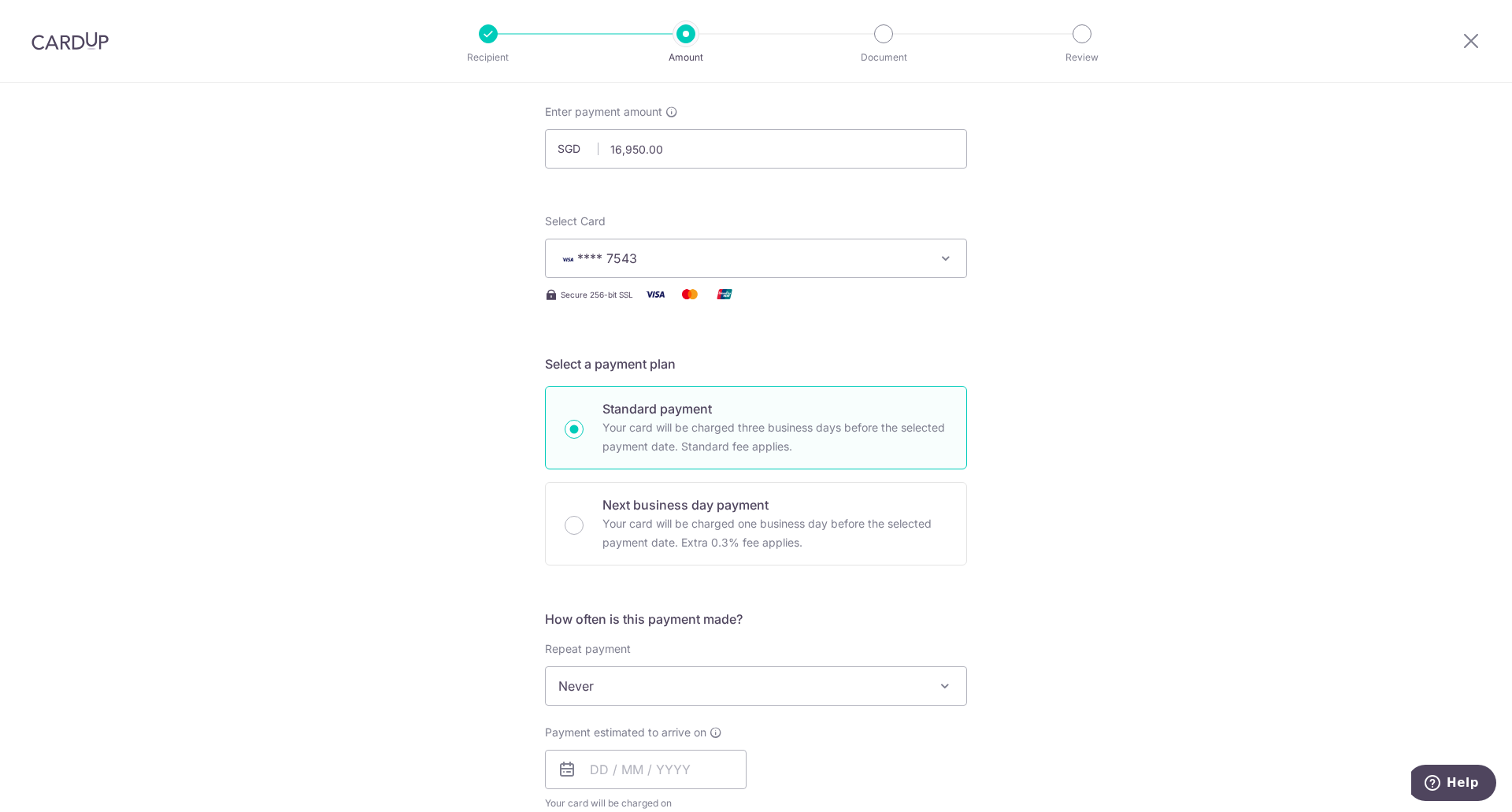
scroll to position [158, 0]
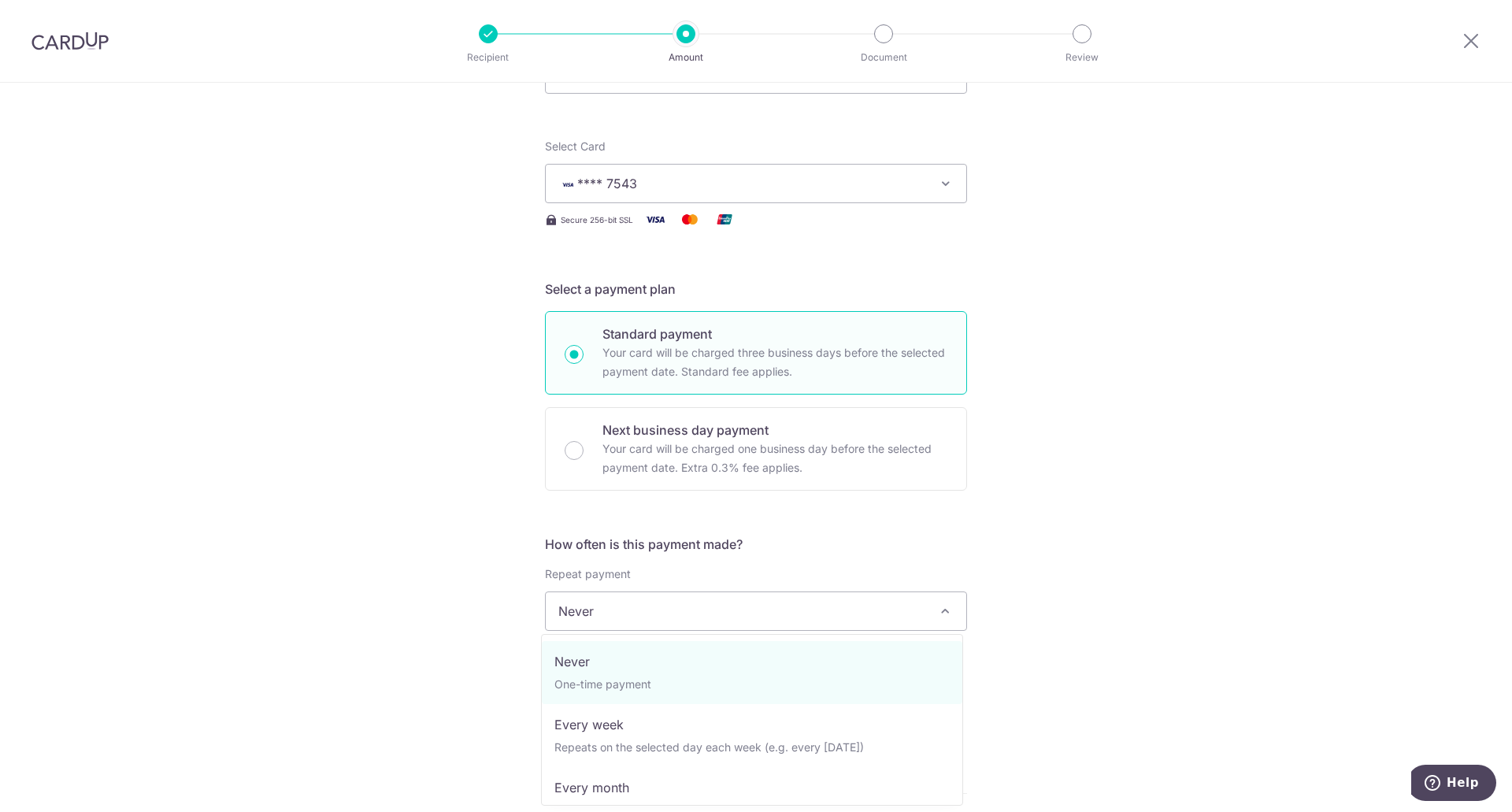
click at [662, 611] on span "Never" at bounding box center [756, 611] width 421 height 37
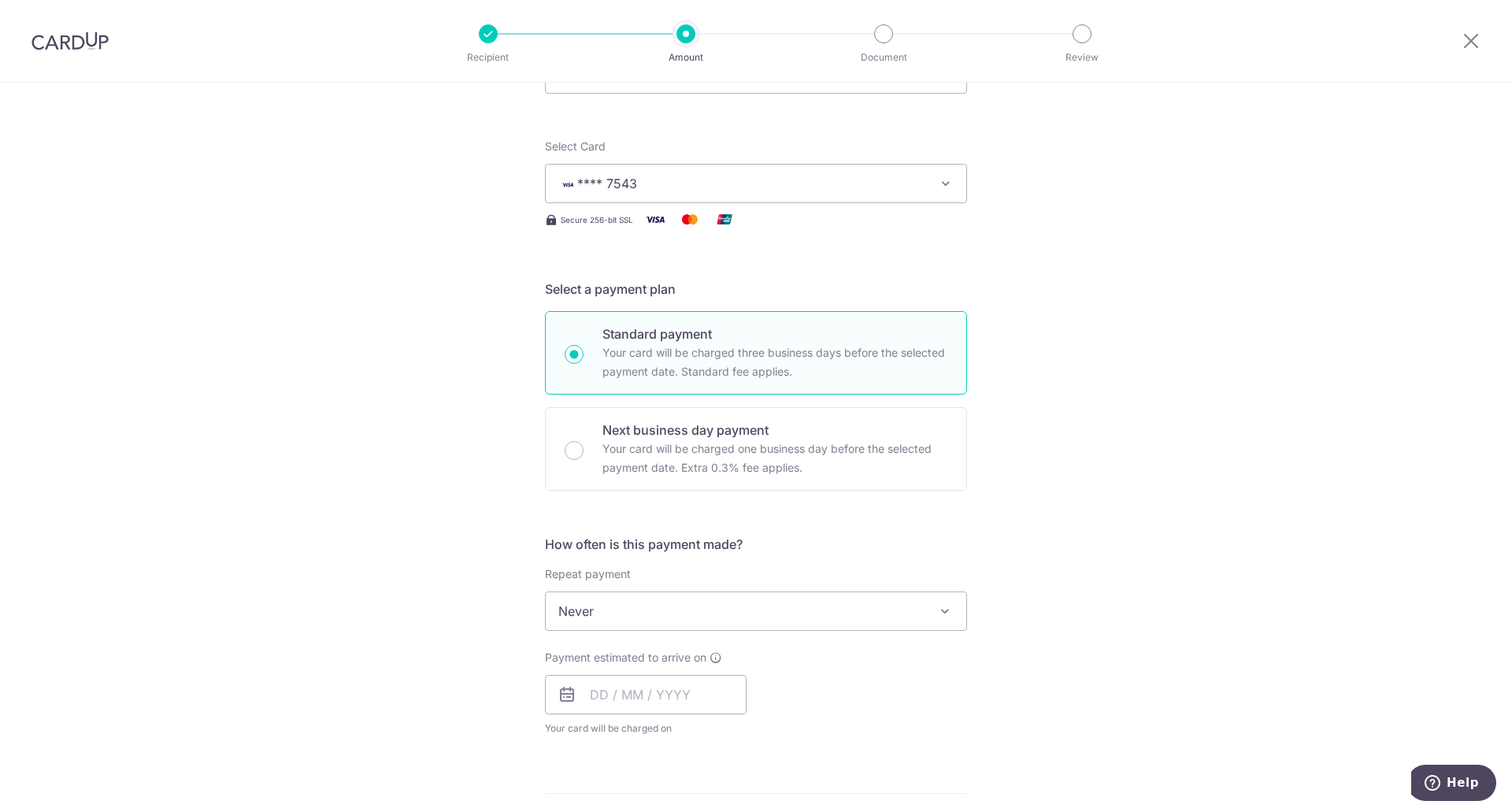
click at [662, 611] on span "Never" at bounding box center [756, 611] width 421 height 37
click at [1108, 529] on div "Tell us more about your payment Enter payment amount SGD 16,950.00 16950.00 Rec…" at bounding box center [756, 691] width 1512 height 1531
click at [686, 686] on input "text" at bounding box center [646, 694] width 202 height 39
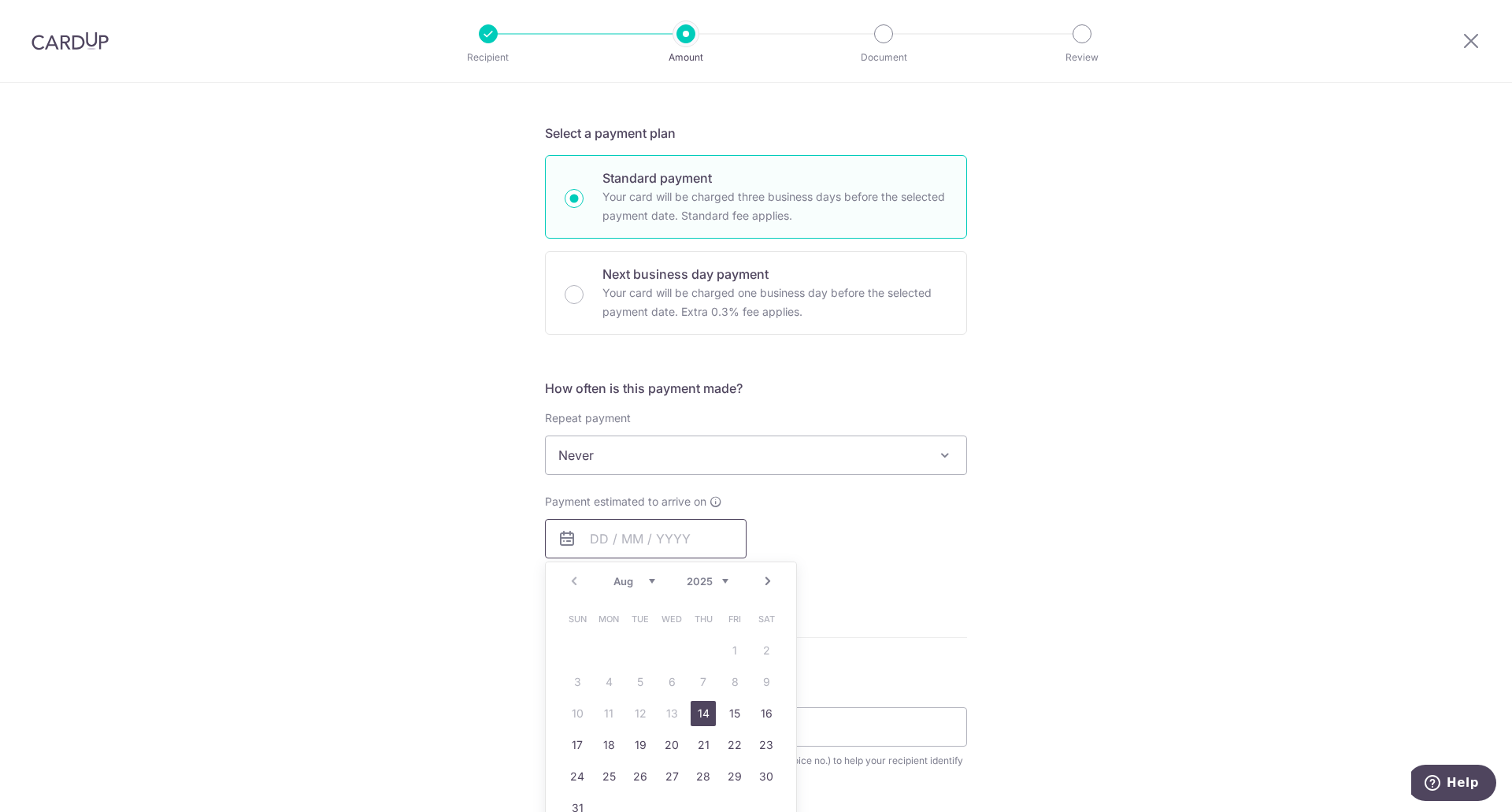
scroll to position [315, 0]
click at [693, 712] on link "14" at bounding box center [704, 712] width 26 height 26
type input "[DATE]"
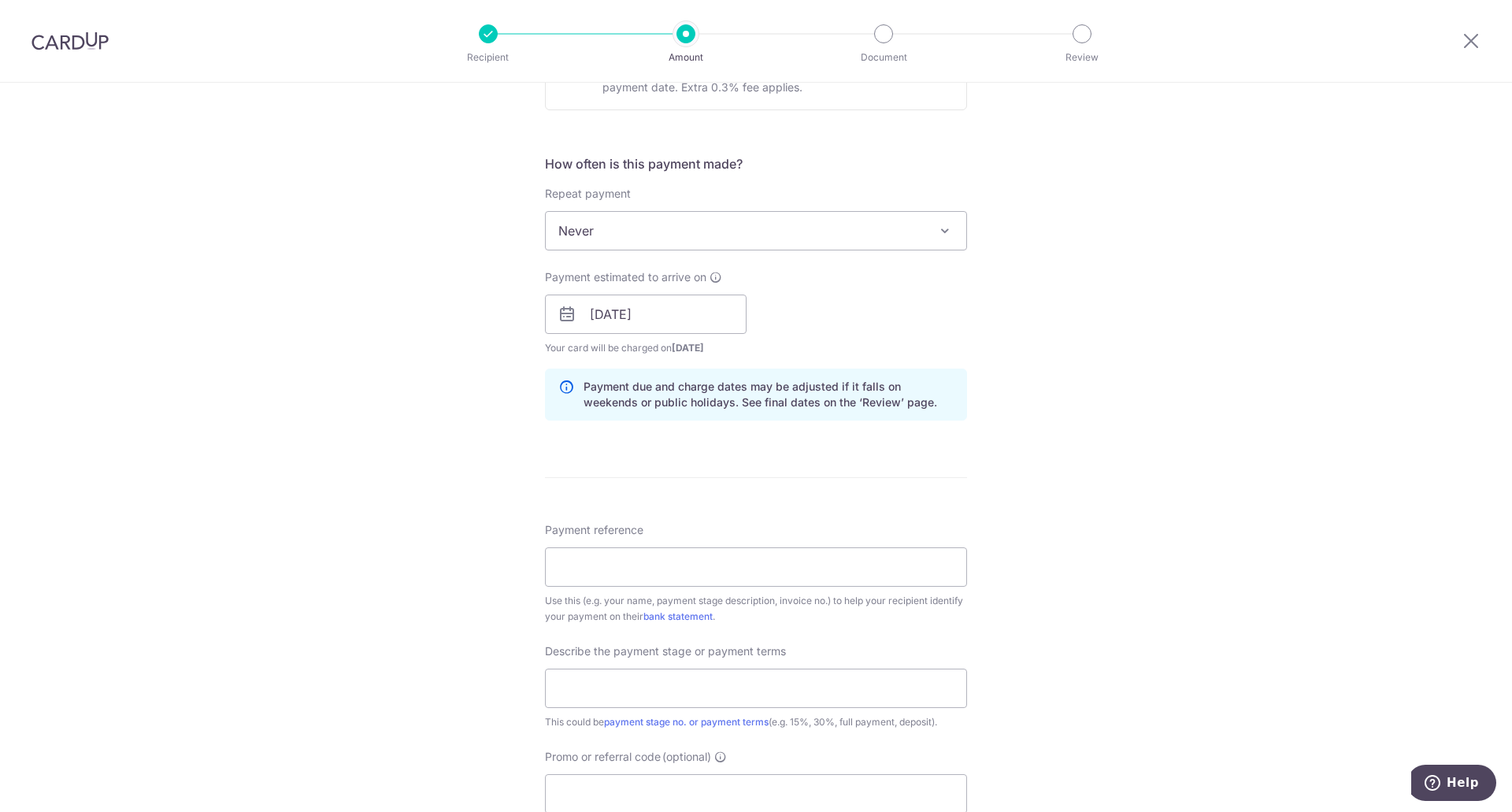
scroll to position [552, 0]
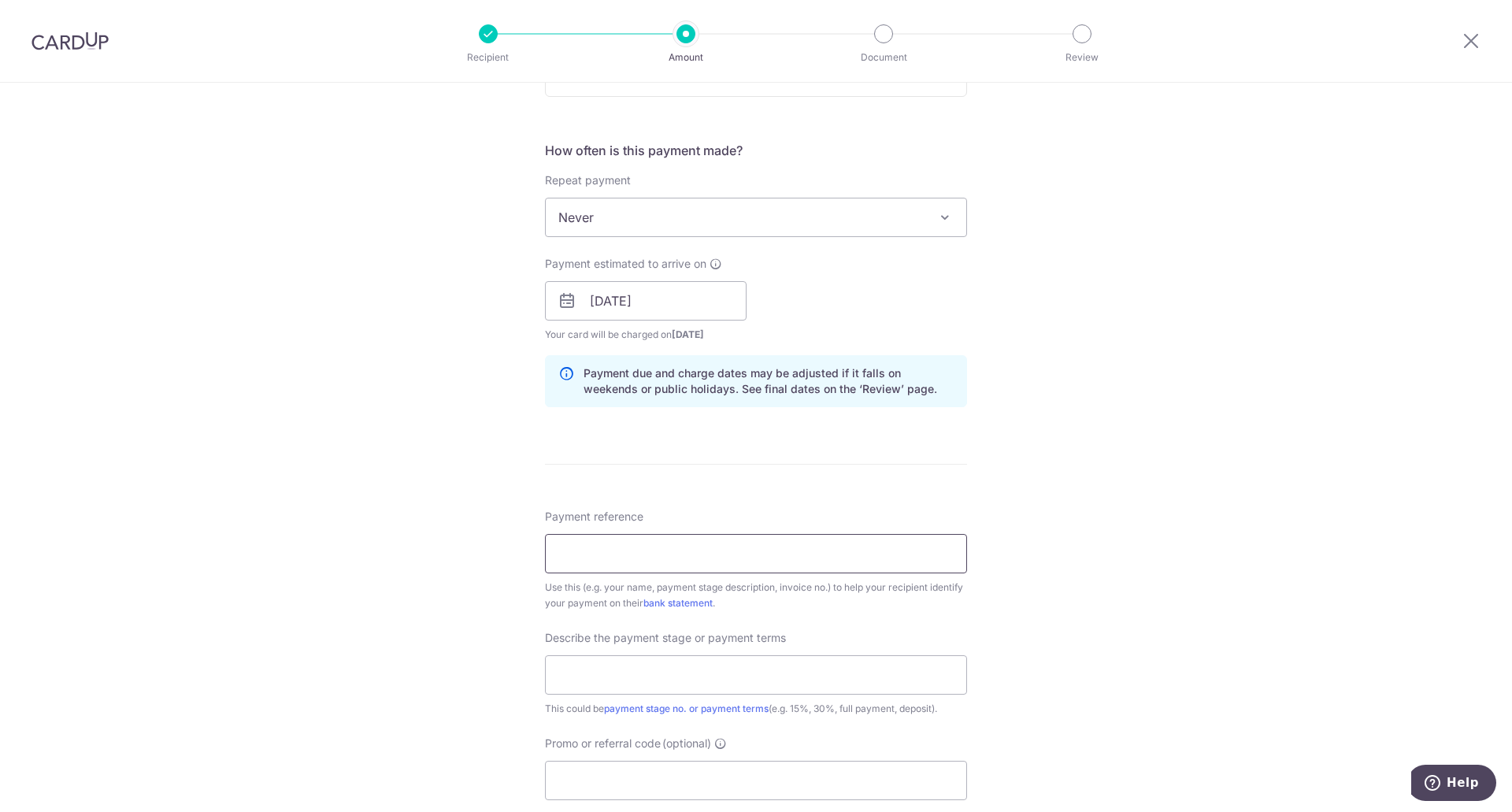
click at [641, 554] on input "Payment reference" at bounding box center [756, 554] width 422 height 39
paste input "TF/Q6913/05-24/jo"
type input "TF/Q6913/05-24/jo"
click at [593, 679] on input "text" at bounding box center [756, 675] width 422 height 39
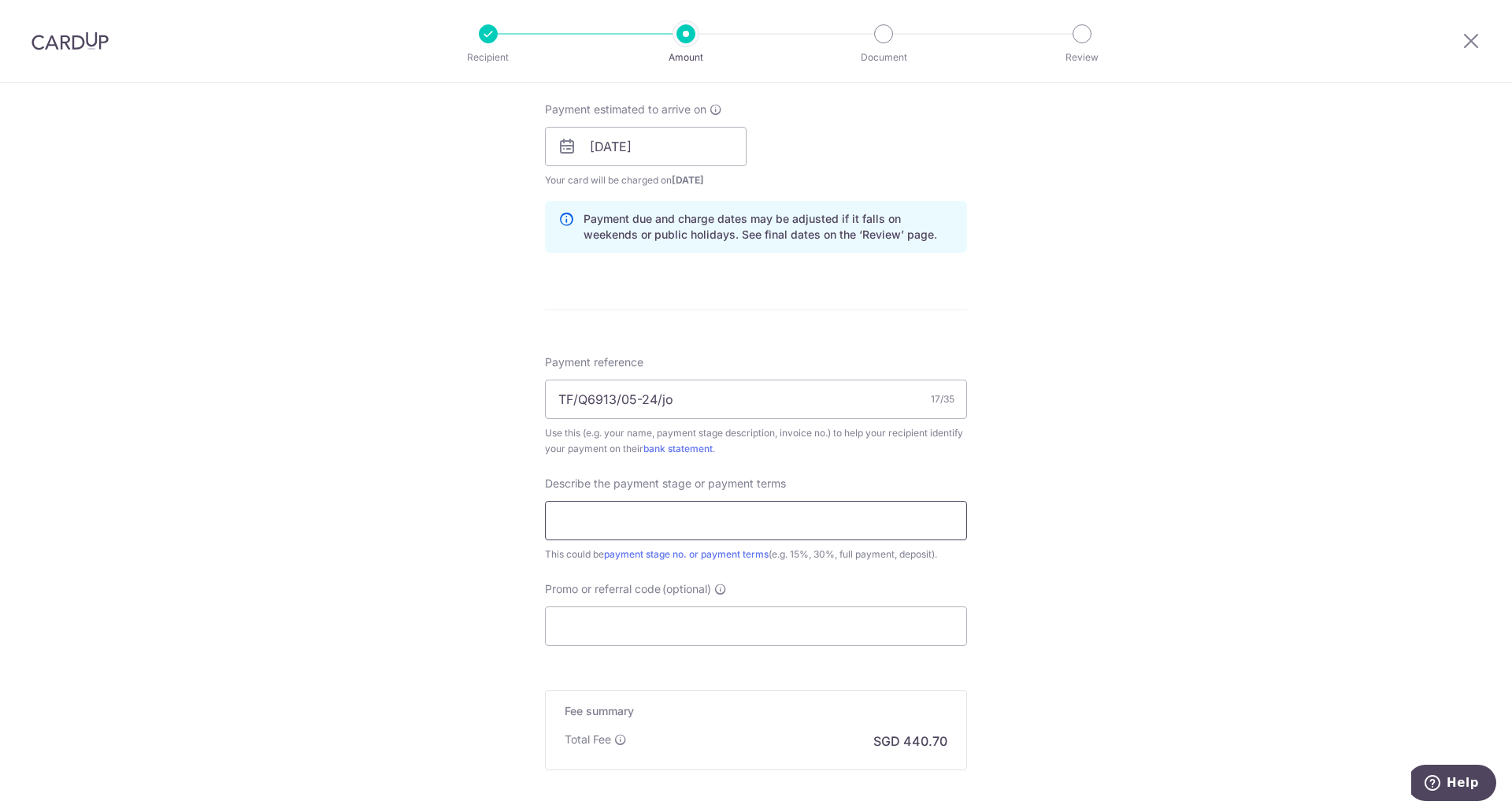
scroll to position [709, 0]
type input "30% Payment"
click at [1077, 638] on div "Tell us more about your payment Enter payment amount SGD 16,950.00 16950.00 Rec…" at bounding box center [756, 171] width 1512 height 1596
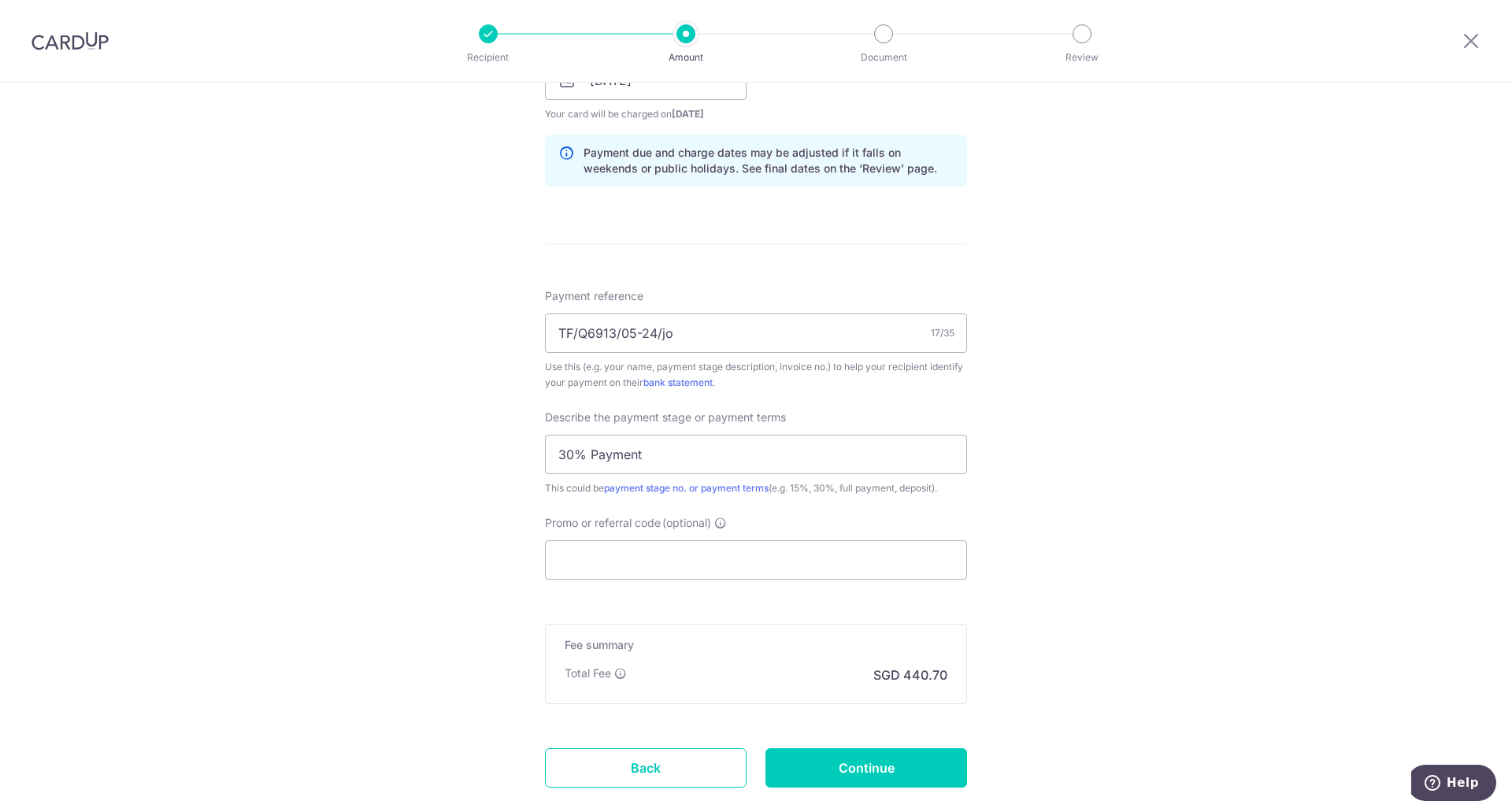
scroll to position [866, 0]
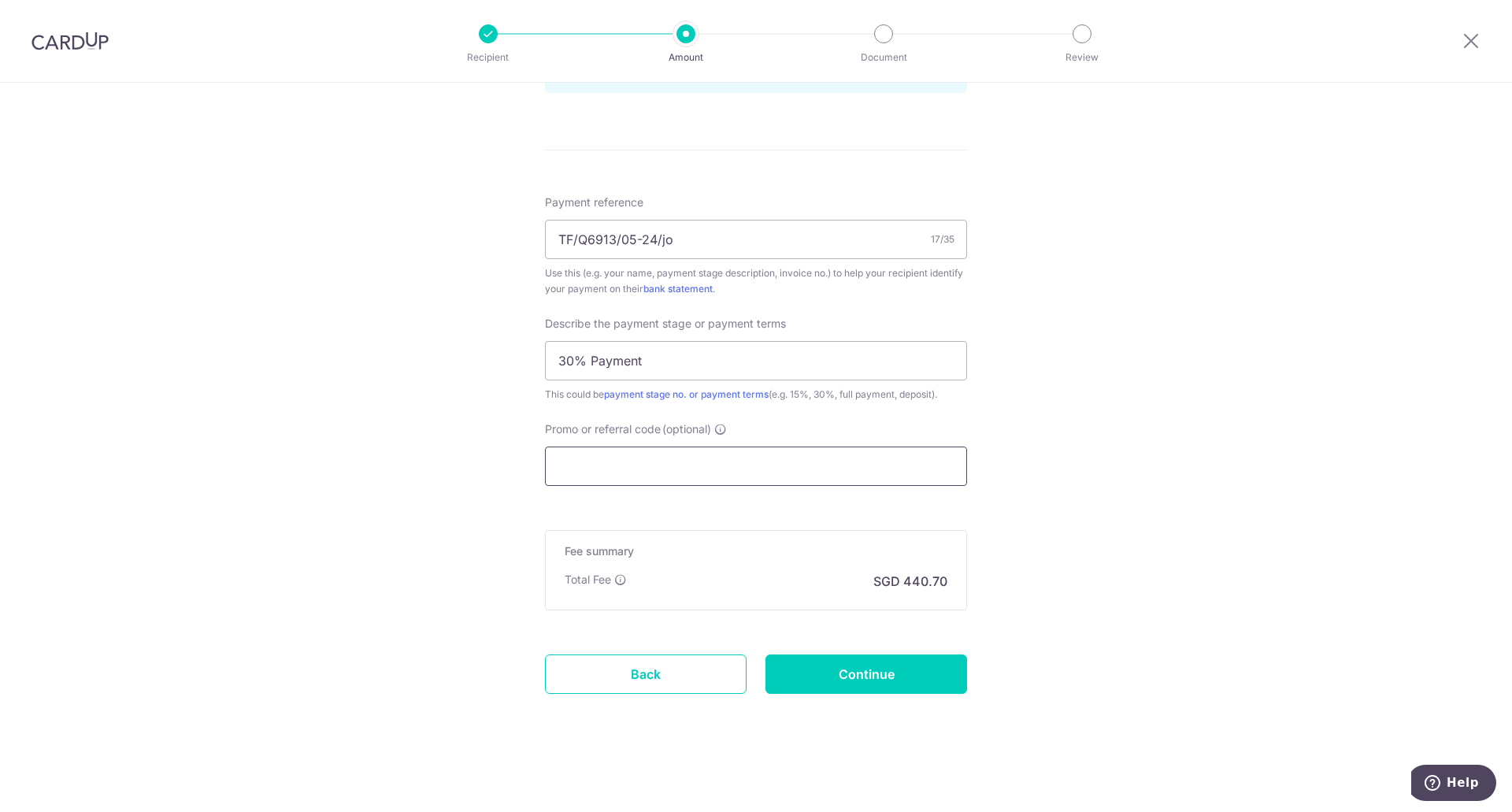
click at [677, 470] on input "Promo or referral code (optional)" at bounding box center [756, 466] width 422 height 39
paste input "OFF225"
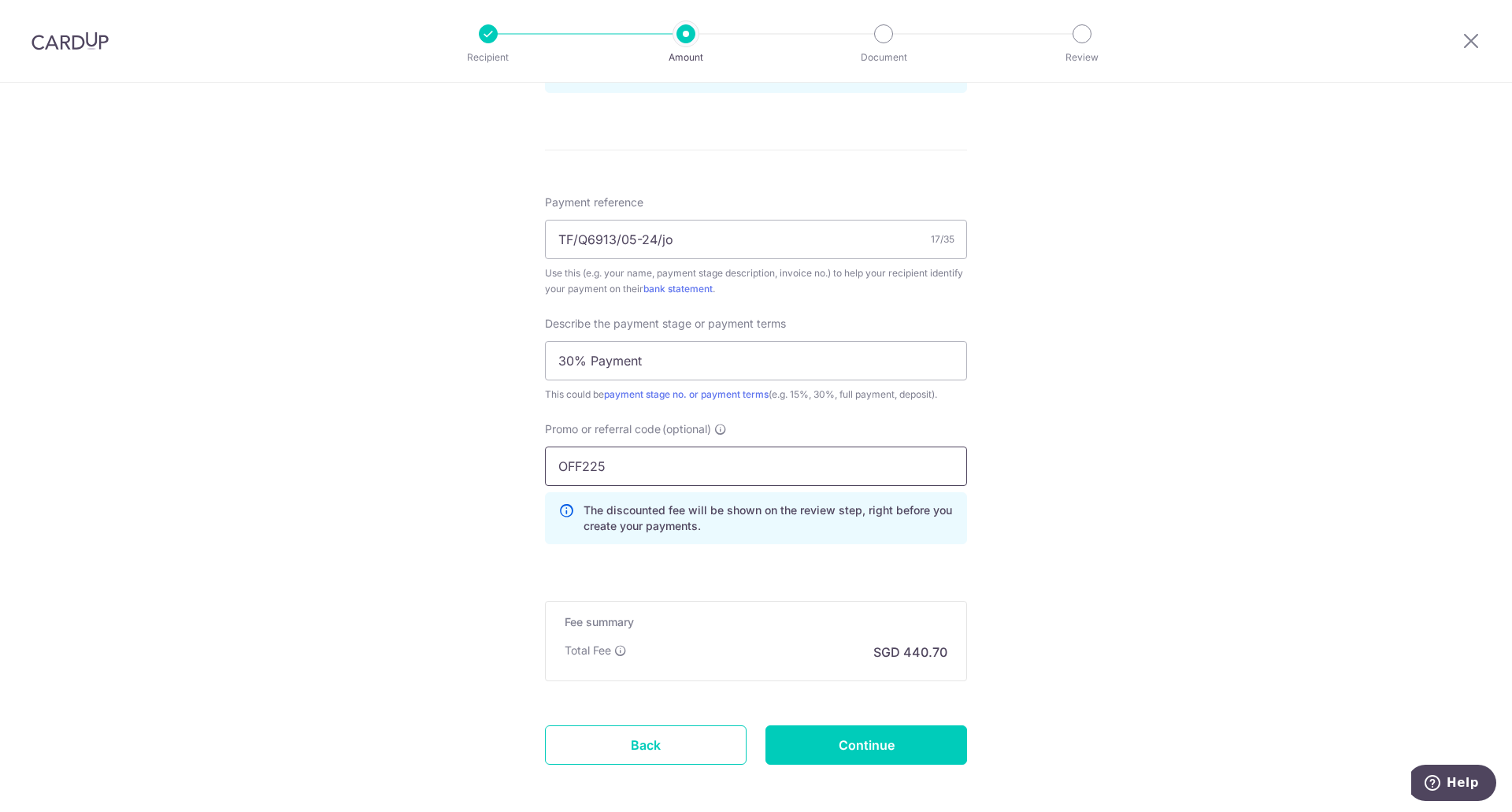
type input "OFF225"
click at [1058, 520] on div "Tell us more about your payment Enter payment amount SGD 16,950.00 16950.00 Rec…" at bounding box center [756, 49] width 1512 height 1667
click at [881, 754] on input "Continue" at bounding box center [866, 745] width 202 height 39
type input "Create Schedule"
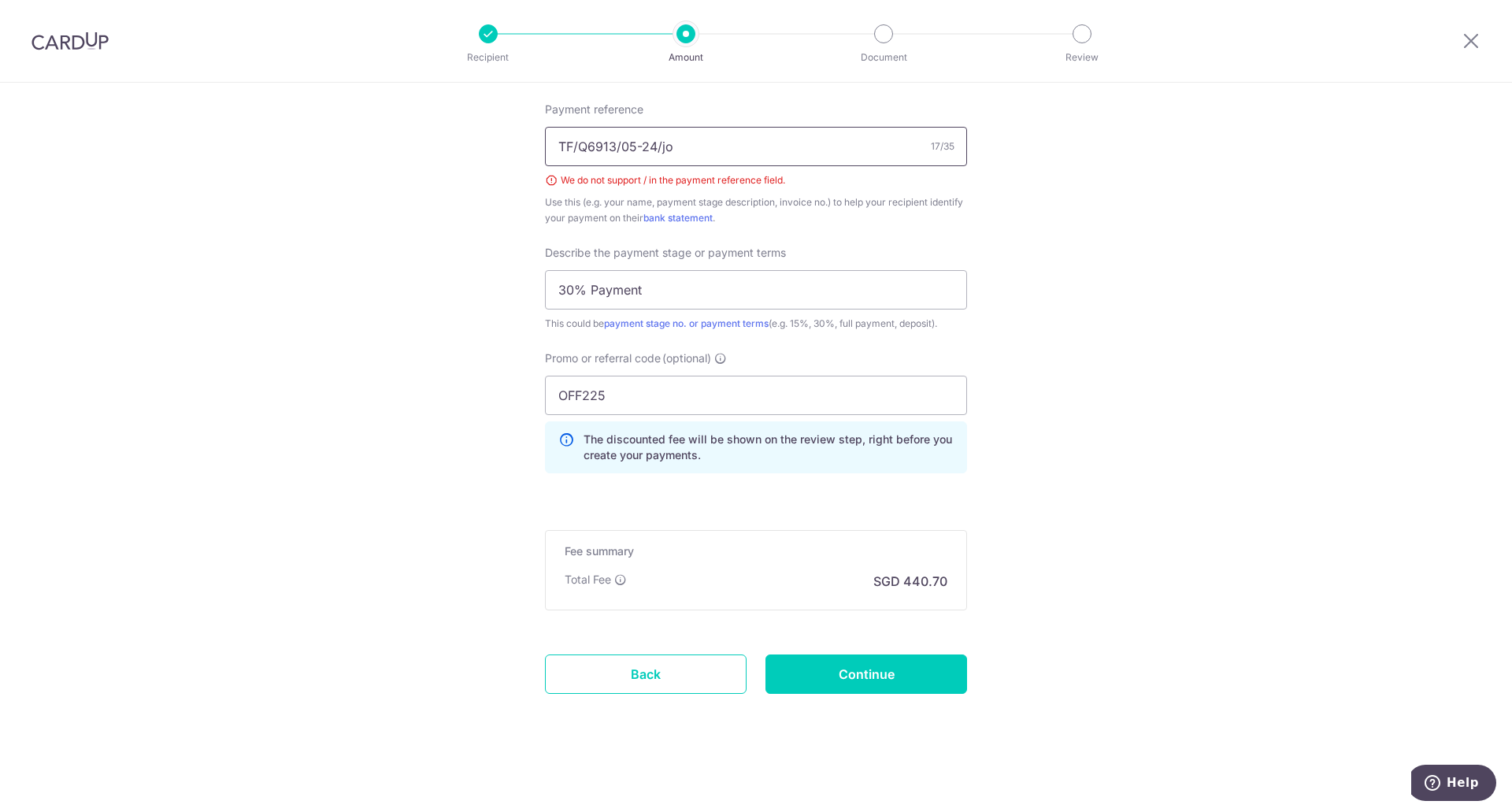
click at [762, 153] on input "TF/Q6913/05-24/jo" at bounding box center [756, 146] width 422 height 39
drag, startPoint x: 748, startPoint y: 143, endPoint x: 531, endPoint y: 140, distance: 217.0
type input "Waterscape - 04-02"
click at [890, 679] on input "Continue" at bounding box center [866, 674] width 202 height 39
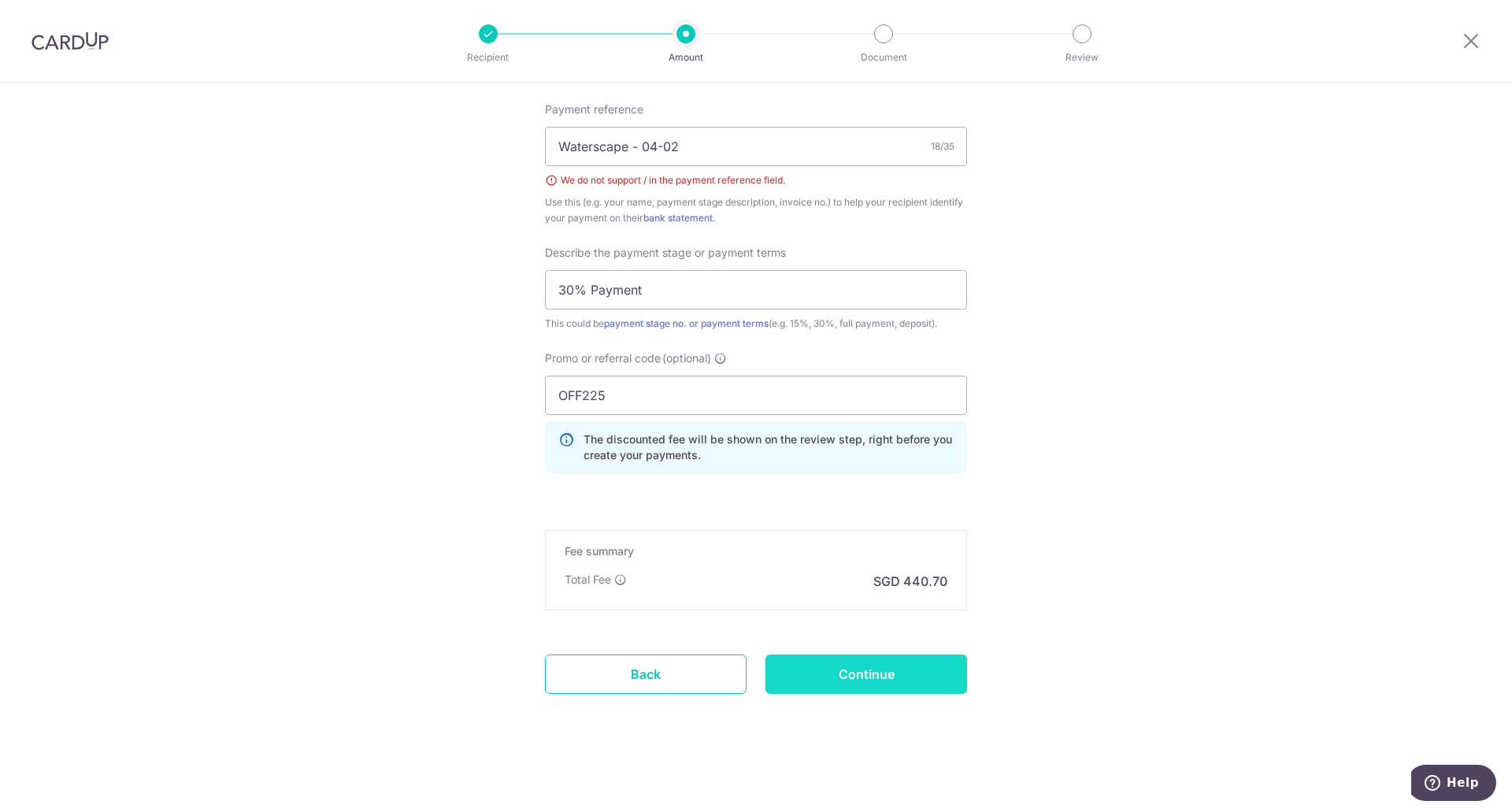
type input "Create Schedule"
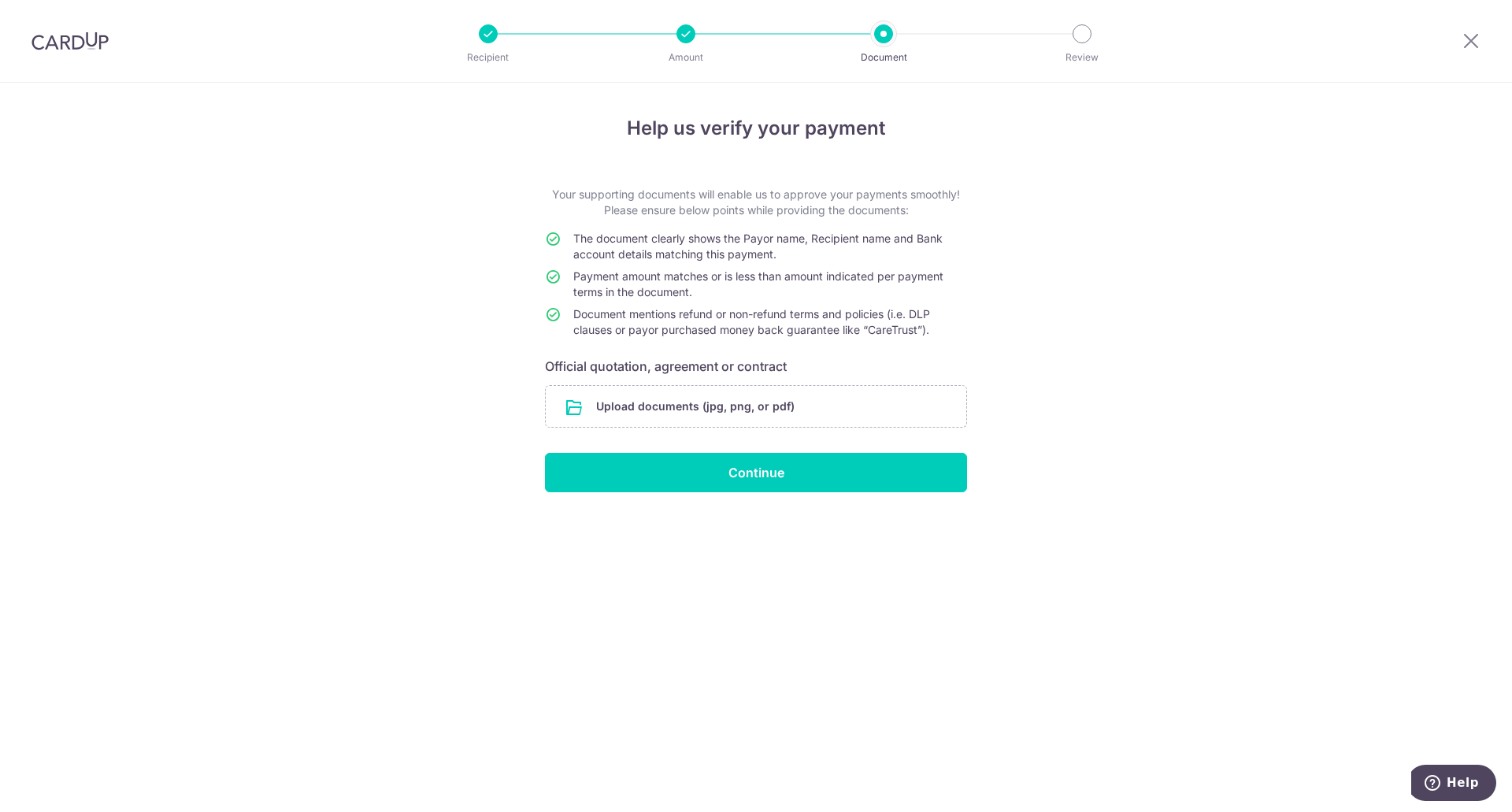
click at [662, 406] on input "file" at bounding box center [756, 406] width 421 height 41
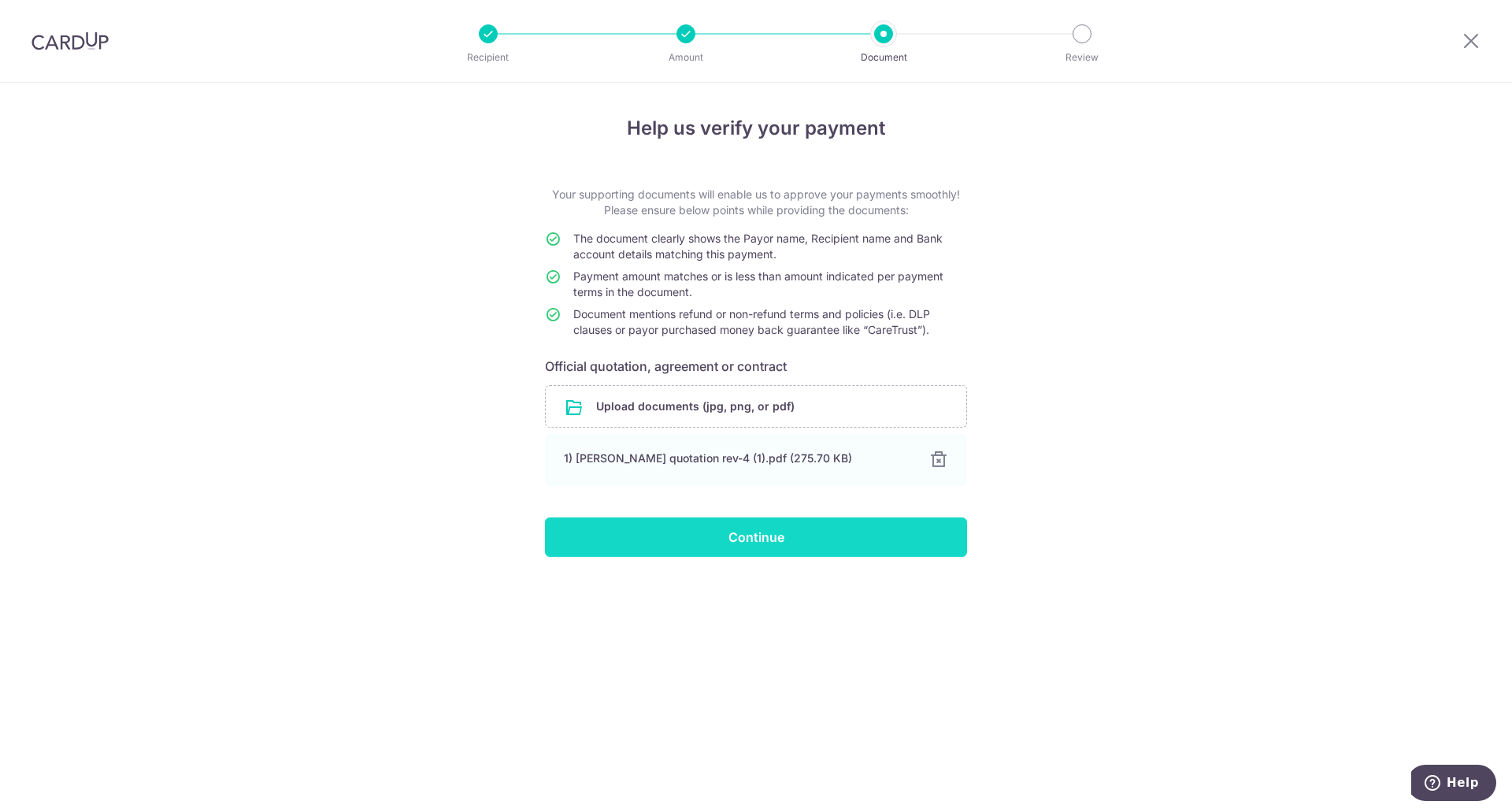
click at [754, 543] on input "Continue" at bounding box center [756, 537] width 422 height 39
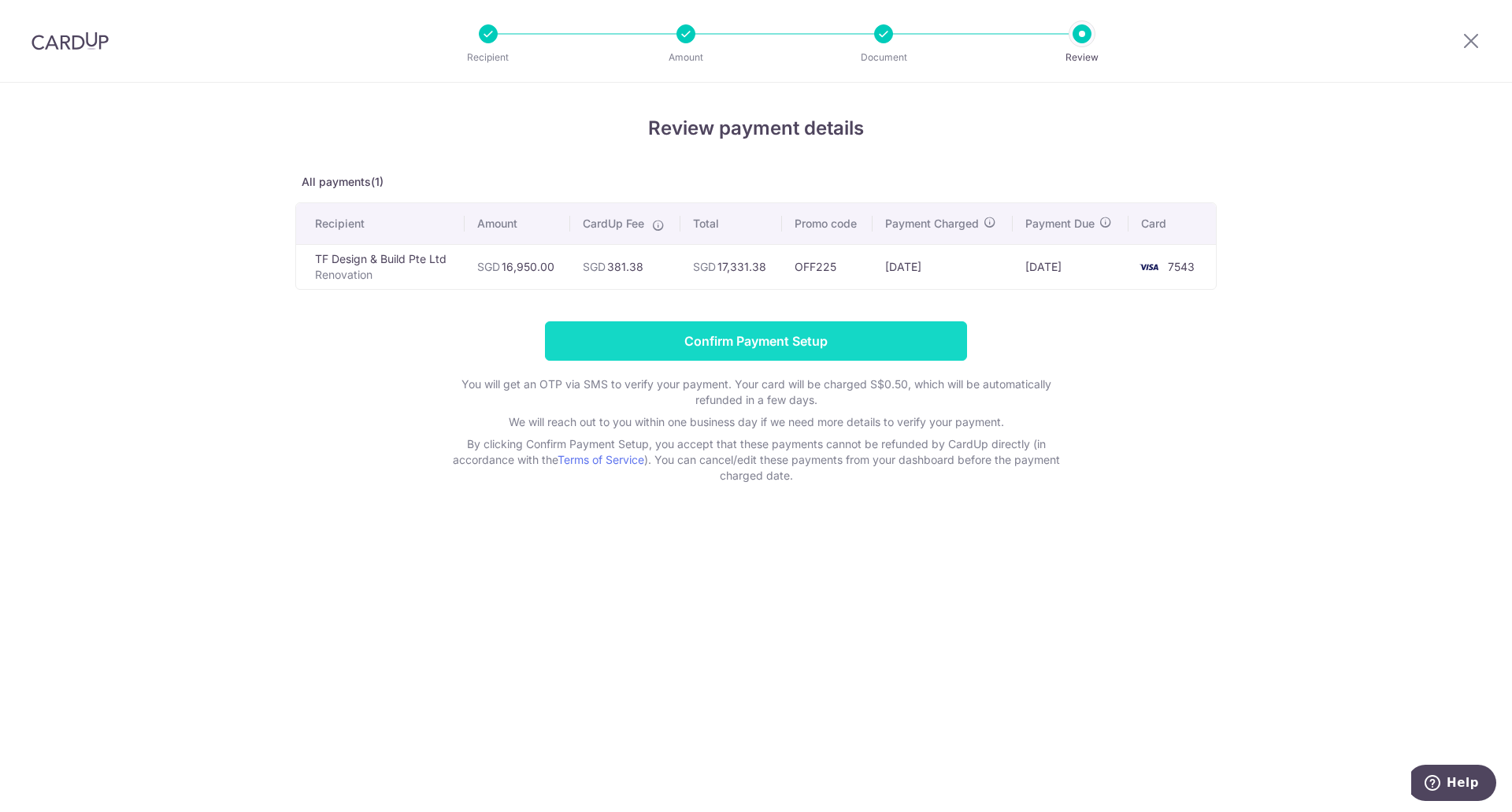
click at [864, 349] on input "Confirm Payment Setup" at bounding box center [756, 341] width 422 height 39
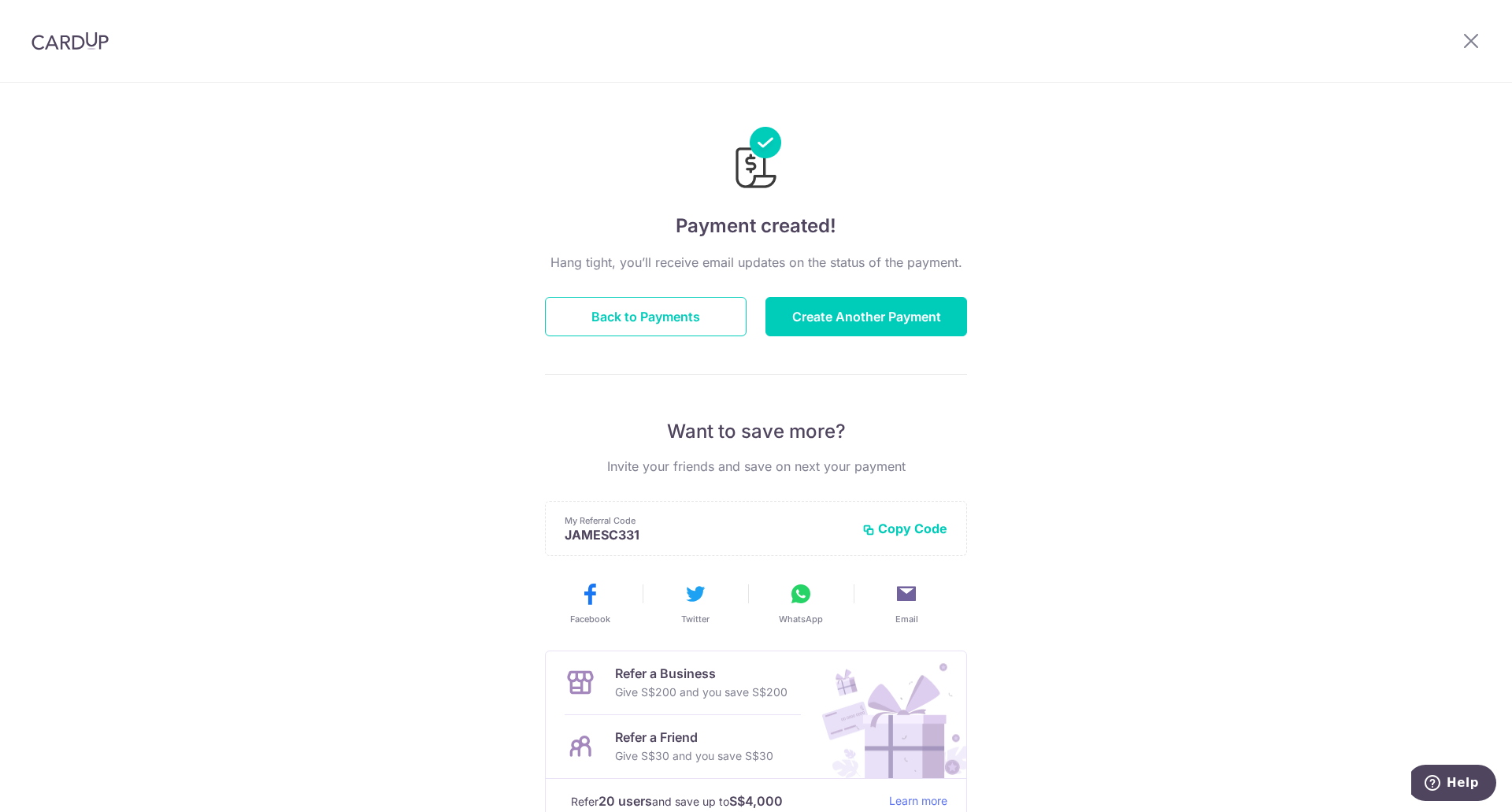
click at [100, 36] on img at bounding box center [70, 41] width 78 height 19
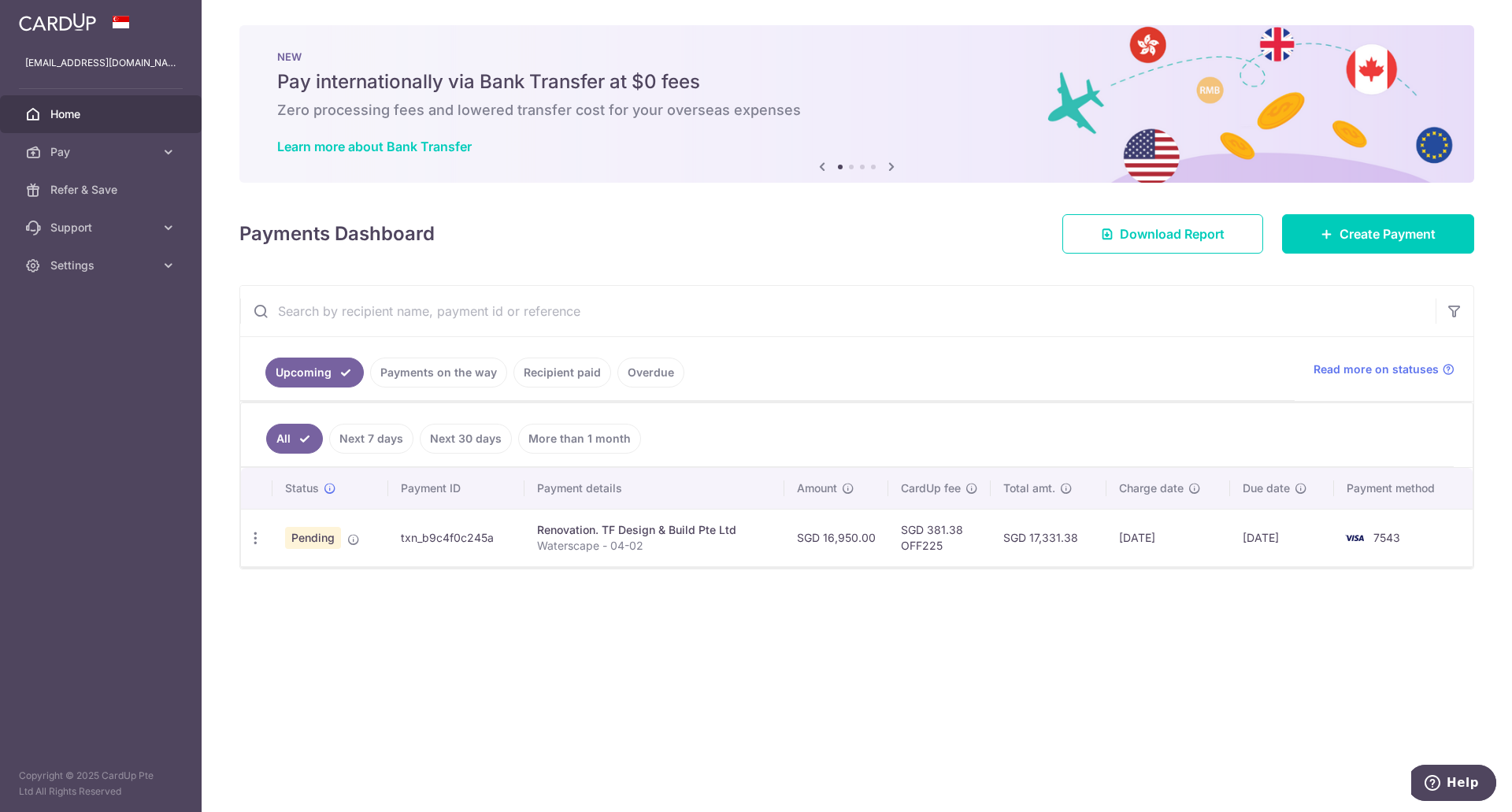
click at [898, 625] on div "× Pause Schedule Pause all future payments in this series Pause just this one p…" at bounding box center [857, 406] width 1311 height 812
click at [437, 370] on link "Payments on the way" at bounding box center [438, 373] width 137 height 30
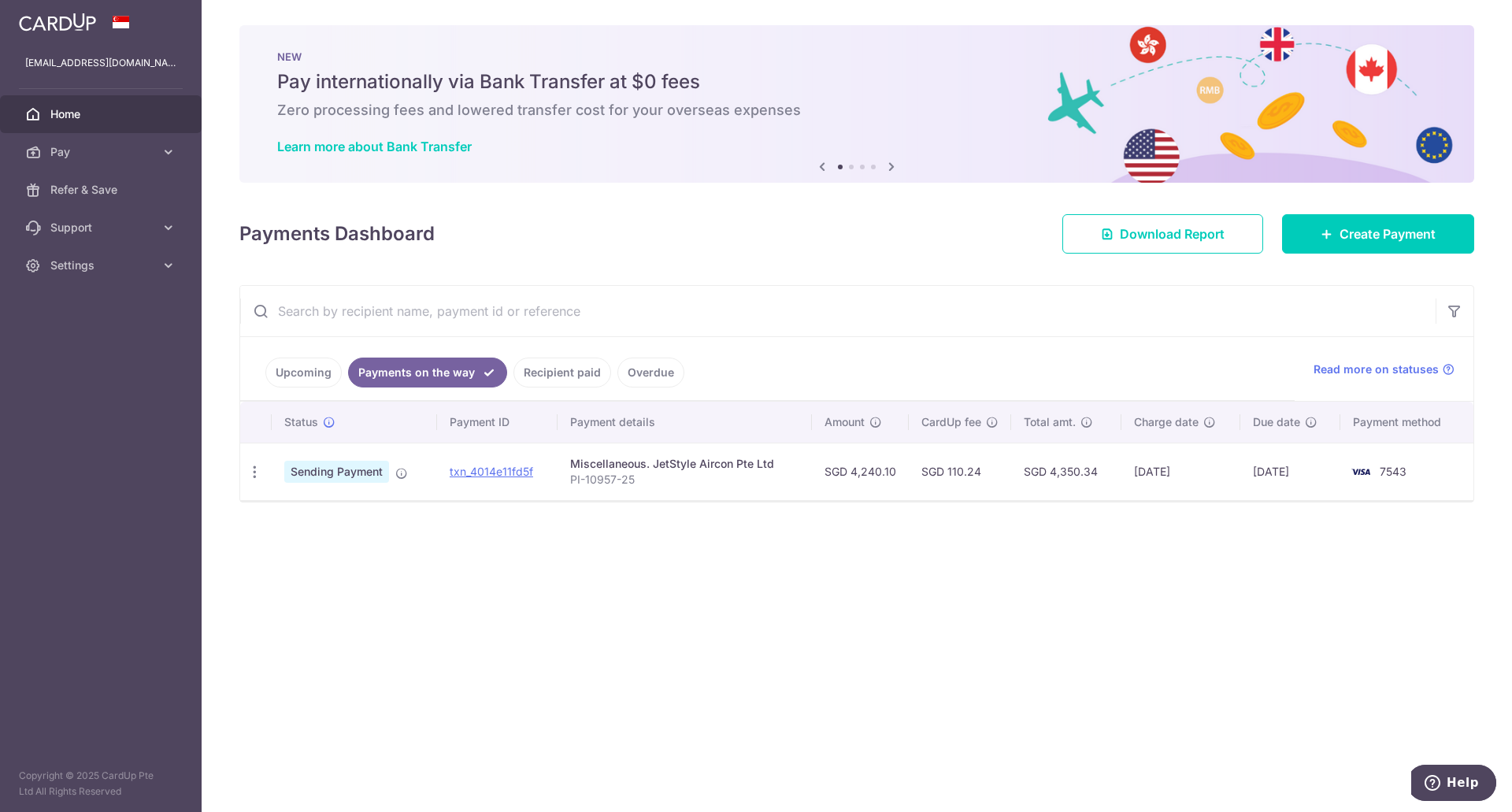
click at [553, 372] on link "Recipient paid" at bounding box center [562, 373] width 98 height 30
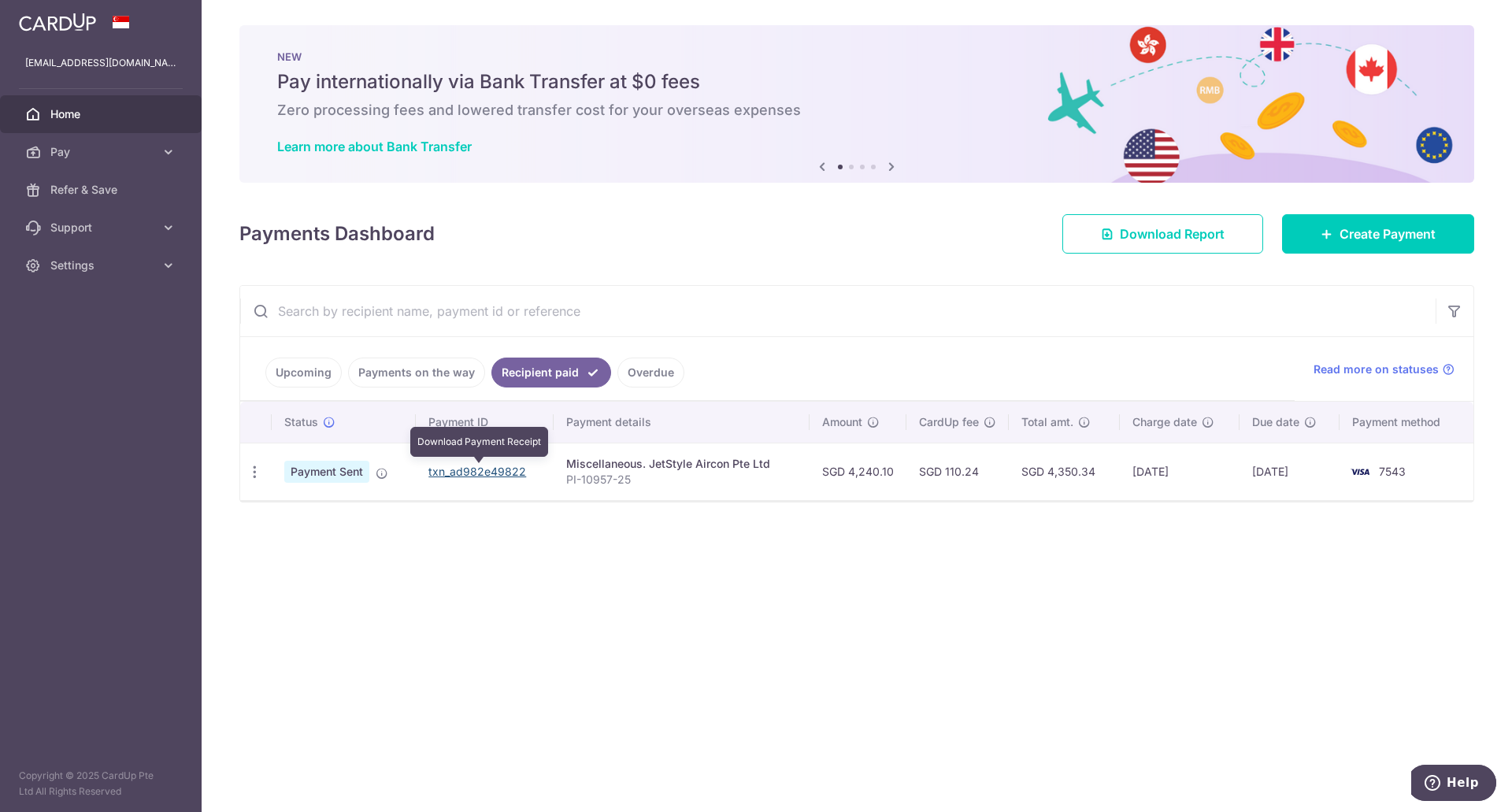
click at [504, 466] on link "txn_ad982e49822" at bounding box center [477, 471] width 98 height 14
click at [572, 584] on div "× Pause Schedule Pause all future payments in this series Pause just this one p…" at bounding box center [857, 406] width 1311 height 812
click at [646, 374] on link "Overdue" at bounding box center [650, 373] width 67 height 30
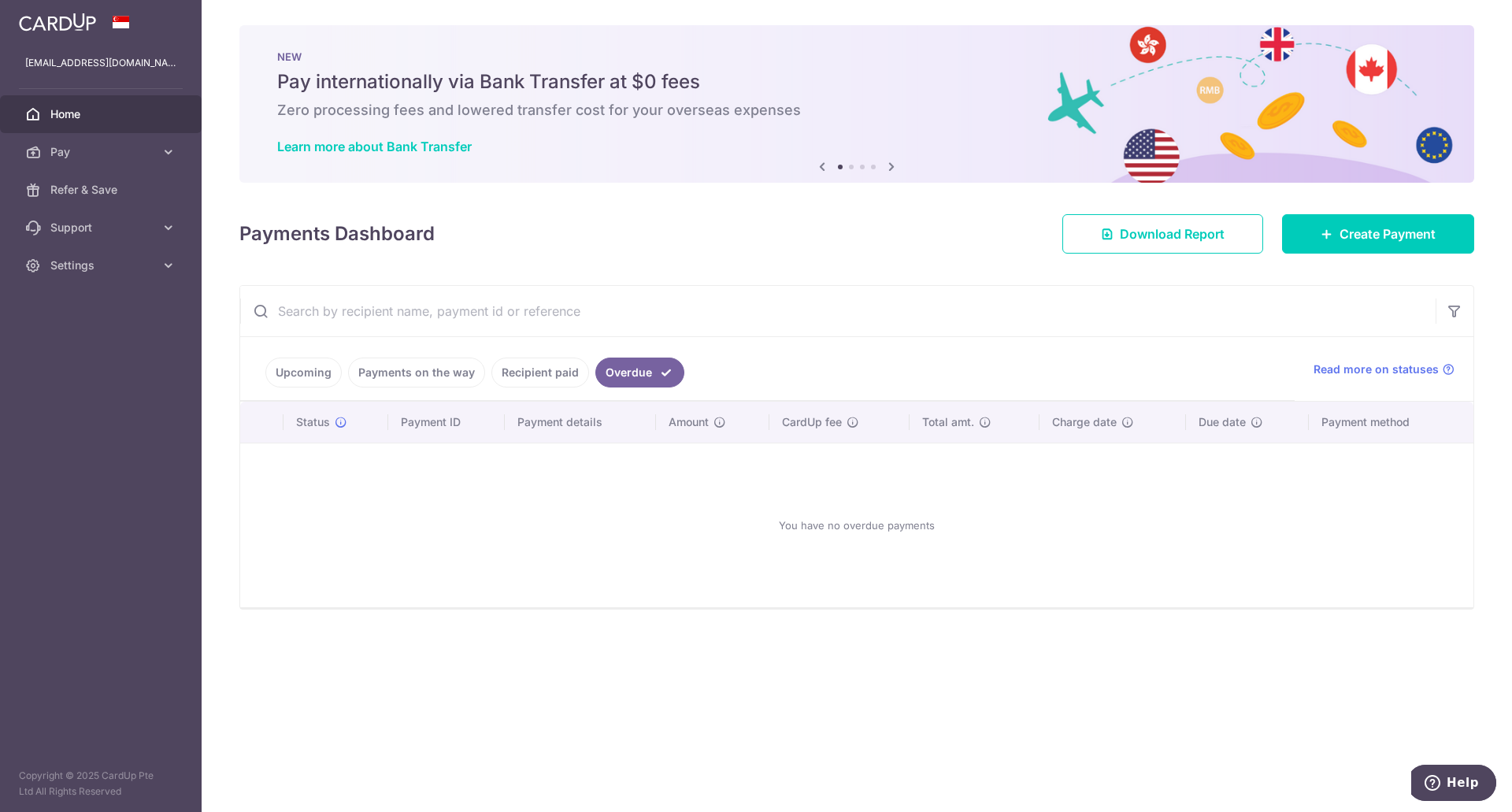
click at [437, 368] on link "Payments on the way" at bounding box center [416, 373] width 137 height 30
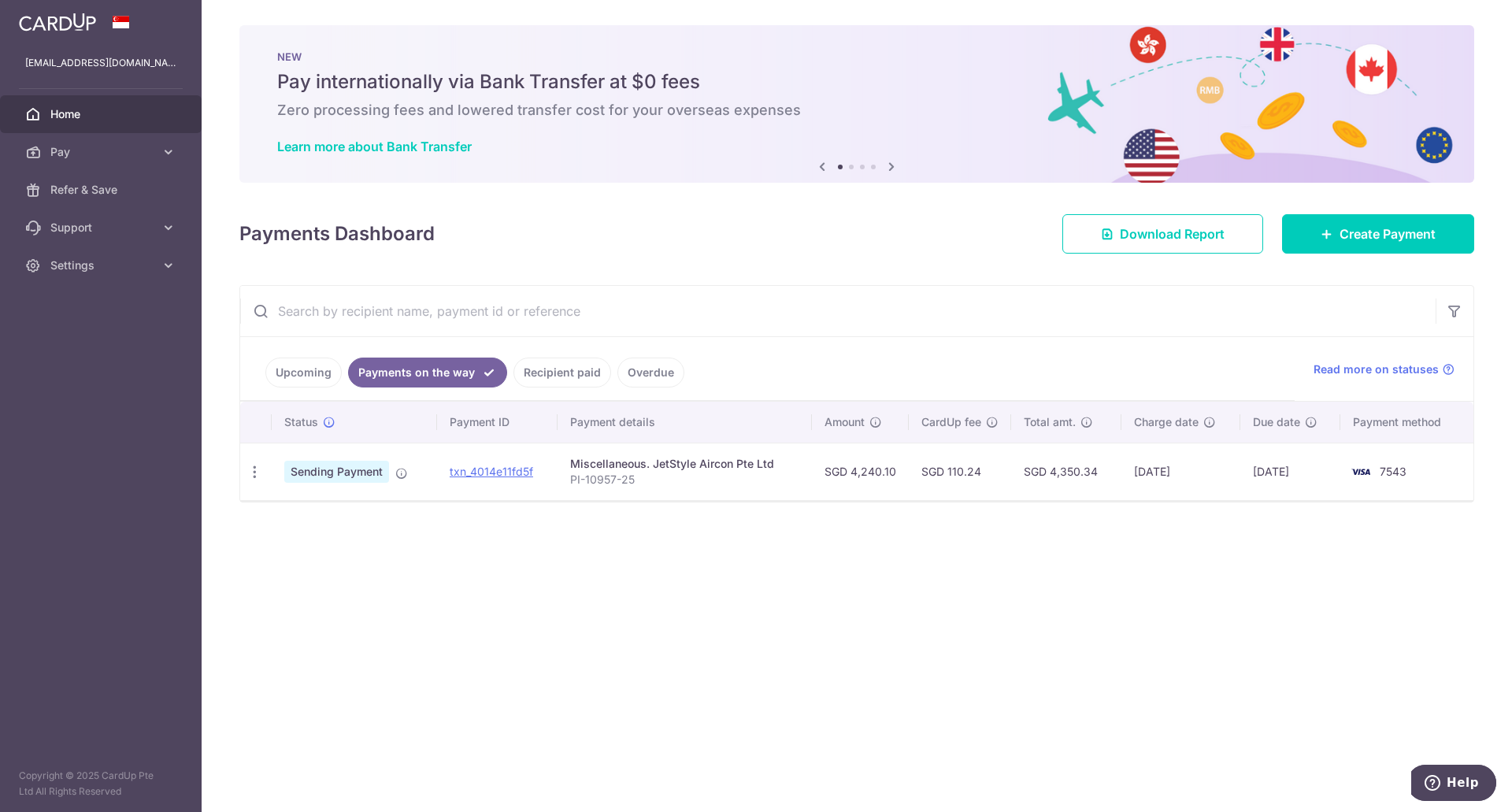
click at [835, 588] on div "× Pause Schedule Pause all future payments in this series Pause just this one p…" at bounding box center [857, 406] width 1311 height 812
click at [312, 382] on link "Upcoming" at bounding box center [304, 373] width 77 height 30
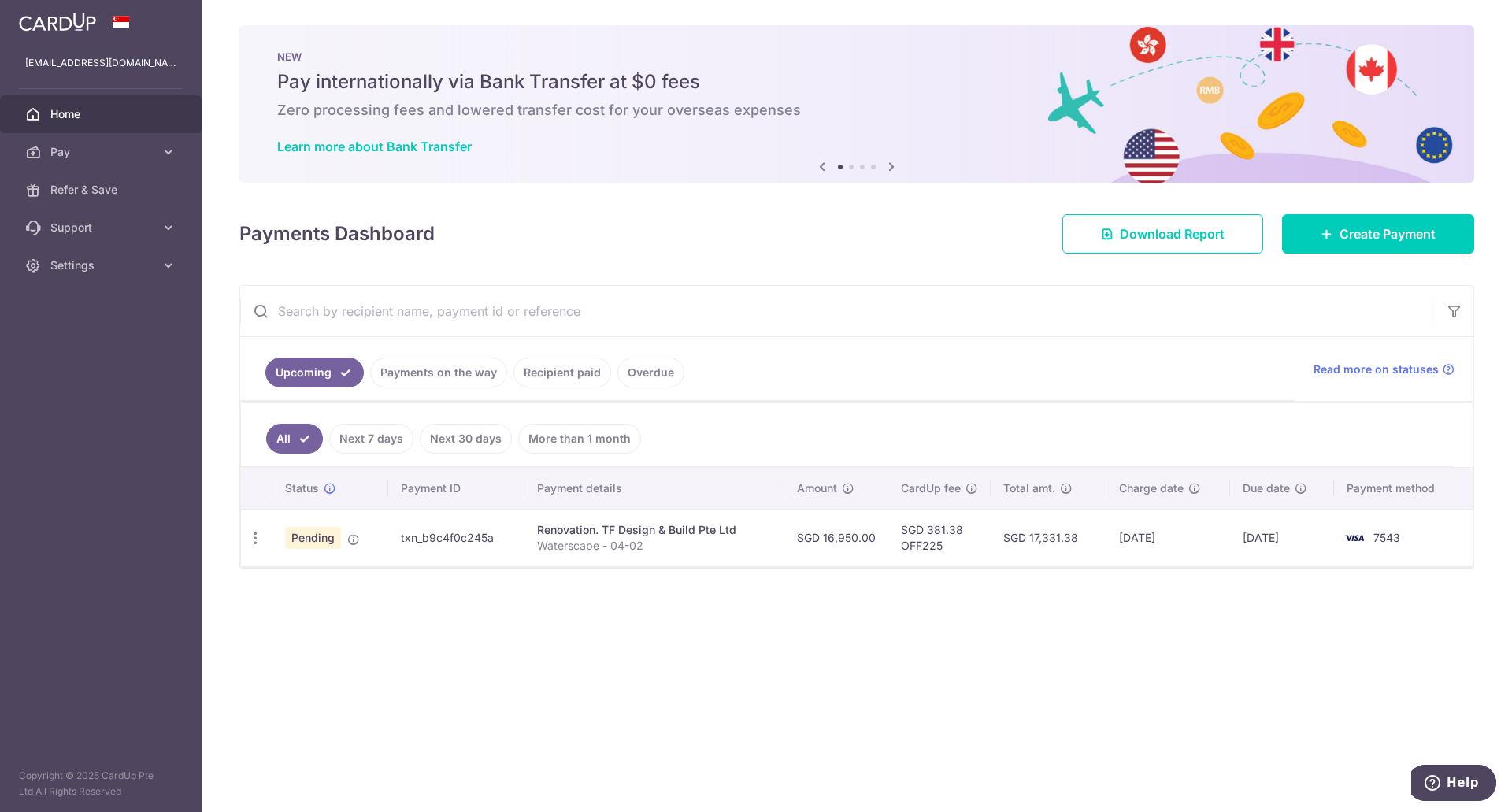
click at [628, 531] on div "Renovation. TF Design & Build Pte Ltd" at bounding box center [654, 530] width 235 height 16
drag, startPoint x: 644, startPoint y: 547, endPoint x: 615, endPoint y: 547, distance: 29.0
click at [615, 547] on p "Waterscape - 04-02" at bounding box center [654, 545] width 235 height 16
click at [824, 666] on div "× Pause Schedule Pause all future payments in this series Pause just this one p…" at bounding box center [857, 406] width 1311 height 812
drag, startPoint x: 784, startPoint y: 537, endPoint x: 902, endPoint y: 536, distance: 118.0
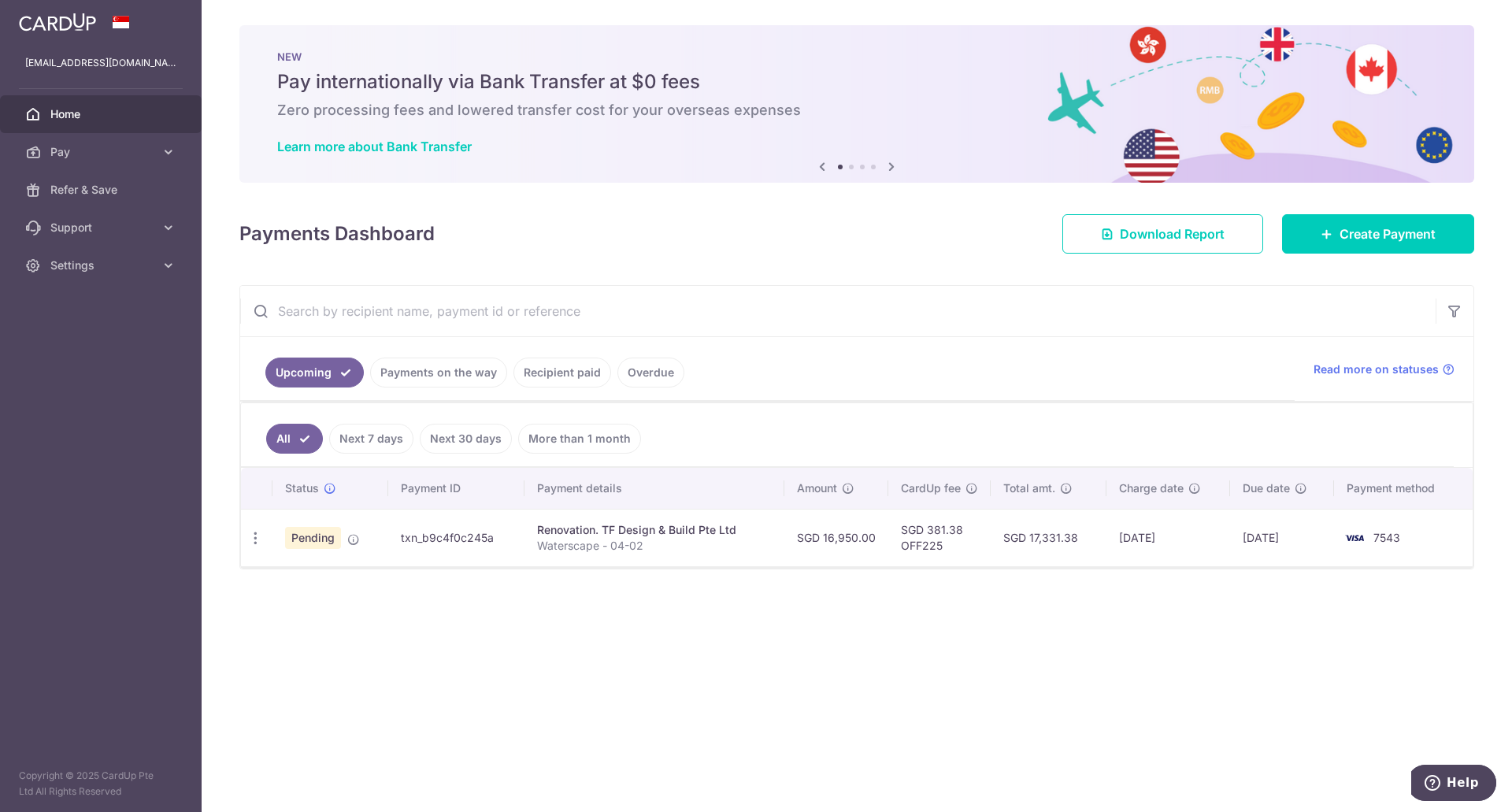
click at [902, 536] on tr "Update payment Cancel payment Pending txn_b9c4f0c245a Renovation. TF Design & B…" at bounding box center [856, 537] width 1232 height 58
click at [990, 601] on div "× Pause Schedule Pause all future payments in this series Pause just this one p…" at bounding box center [857, 406] width 1311 height 812
click at [931, 556] on td "SGD 381.38 OFF225" at bounding box center [940, 537] width 102 height 58
click at [931, 550] on td "SGD 381.38 OFF225" at bounding box center [940, 537] width 102 height 58
drag, startPoint x: 915, startPoint y: 547, endPoint x: 975, endPoint y: 544, distance: 60.1
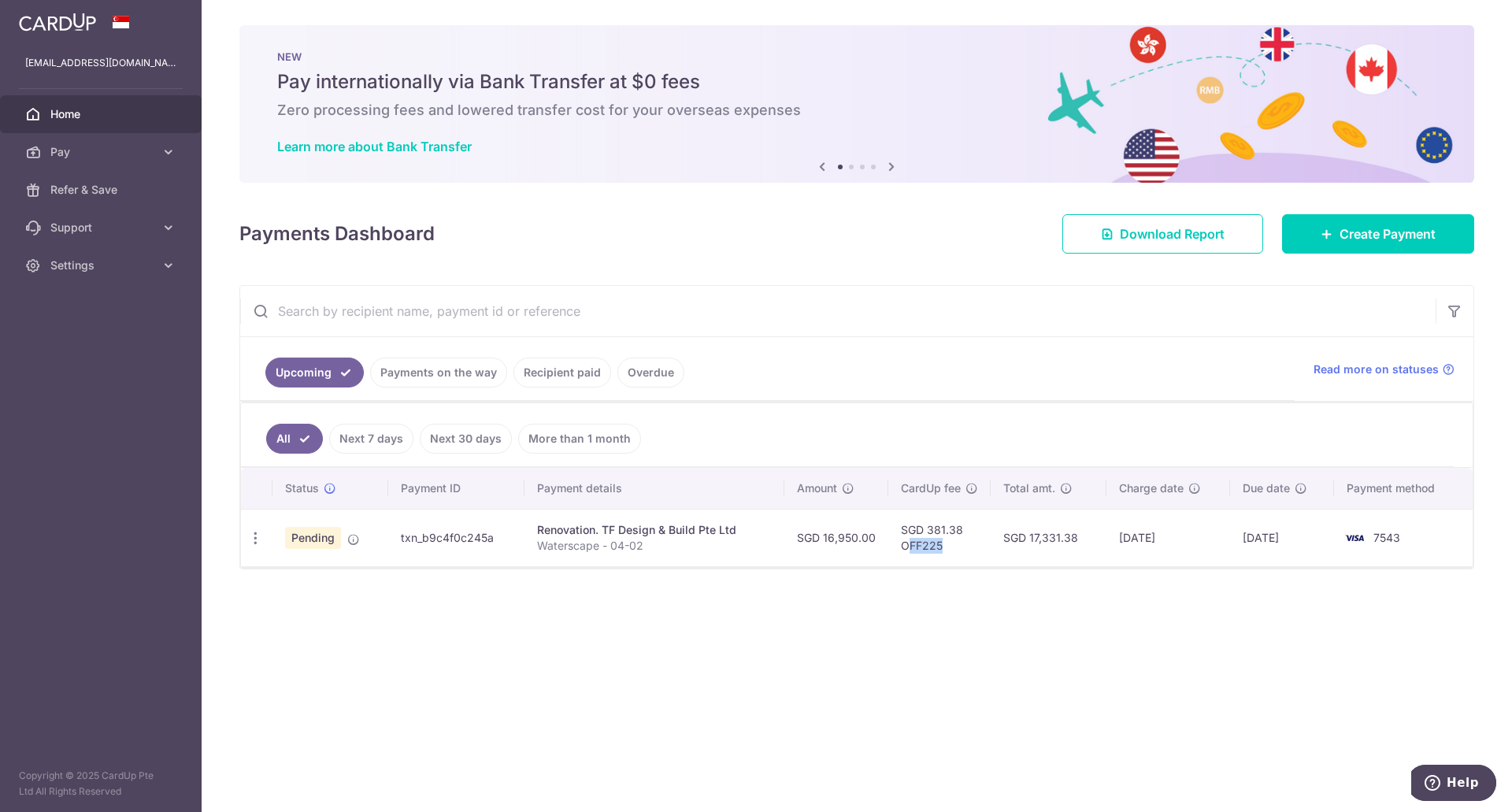
click at [975, 544] on td "SGD 381.38 OFF225" at bounding box center [940, 537] width 102 height 58
click at [965, 544] on td "SGD 381.38 OFF225" at bounding box center [940, 537] width 102 height 58
click at [877, 661] on div "× Pause Schedule Pause all future payments in this series Pause just this one p…" at bounding box center [857, 406] width 1311 height 812
click at [415, 370] on link "Payments on the way" at bounding box center [438, 373] width 137 height 30
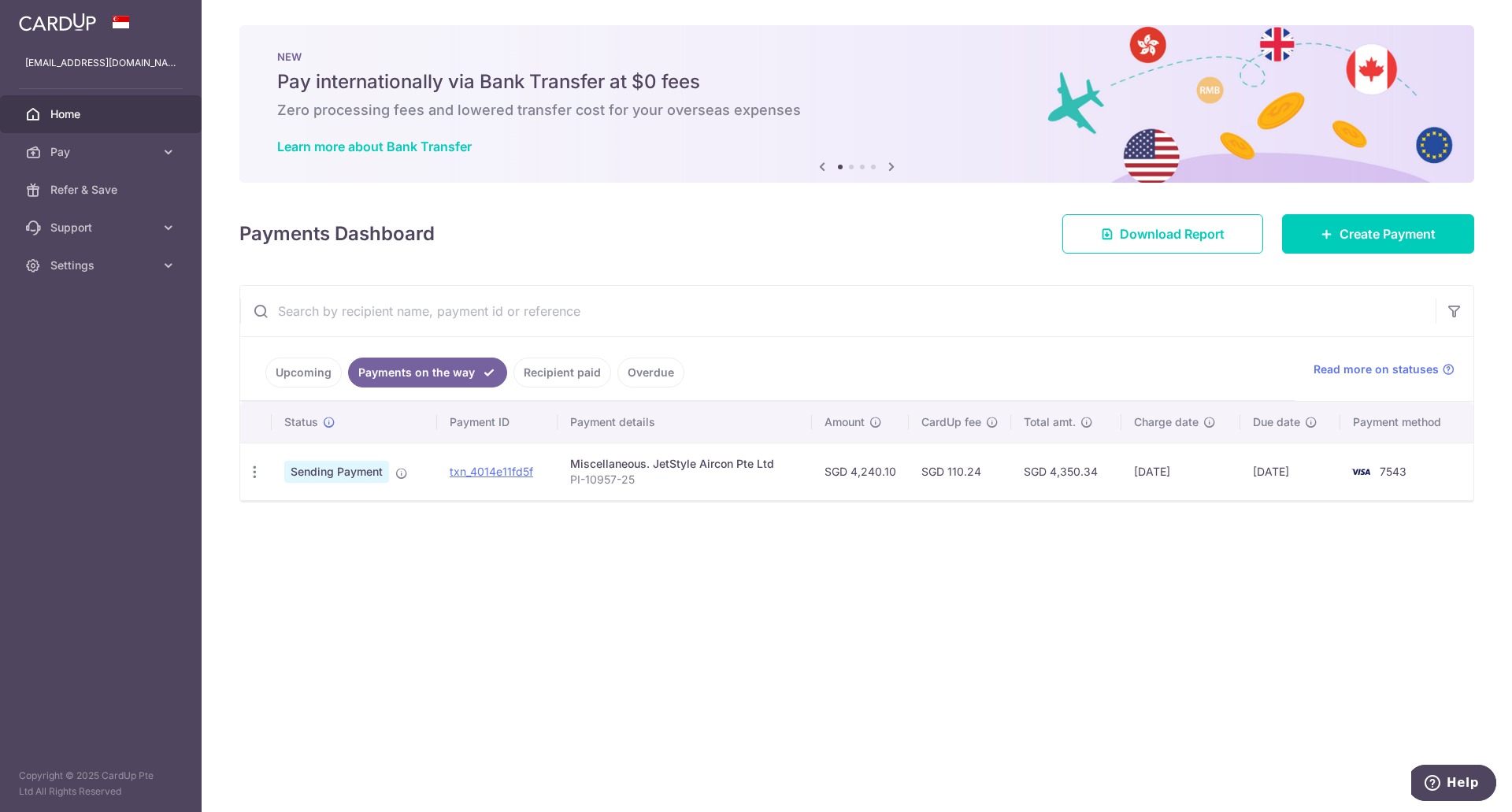
drag, startPoint x: 931, startPoint y: 469, endPoint x: 1009, endPoint y: 468, distance: 78.0
click at [1009, 468] on td "SGD 110.24" at bounding box center [961, 471] width 102 height 58
click at [991, 507] on div "× Pause Schedule Pause all future payments in this series Pause just this one p…" at bounding box center [857, 406] width 1311 height 812
click at [543, 366] on link "Recipient paid" at bounding box center [562, 373] width 98 height 30
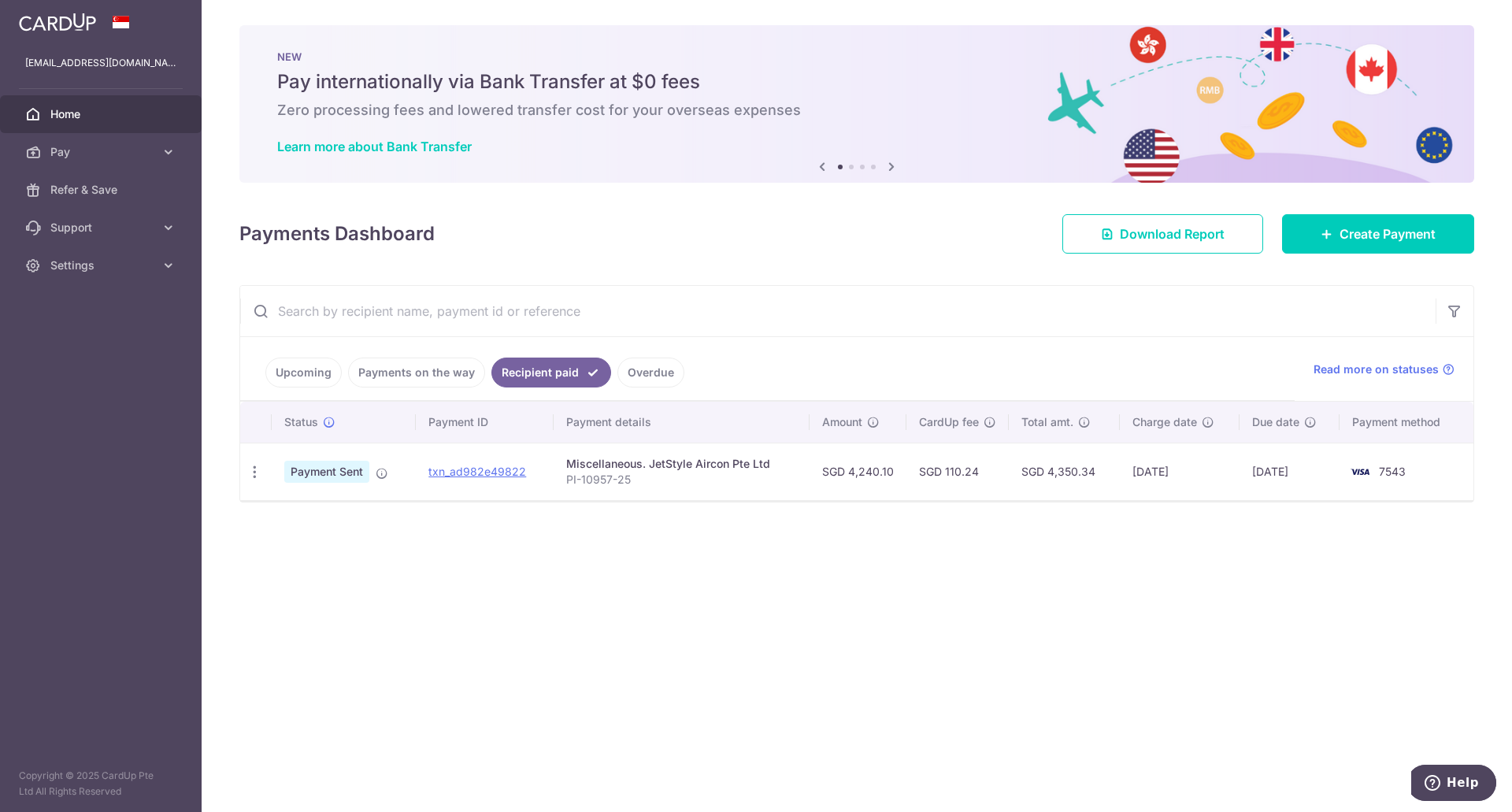
click at [655, 370] on link "Overdue" at bounding box center [650, 373] width 67 height 30
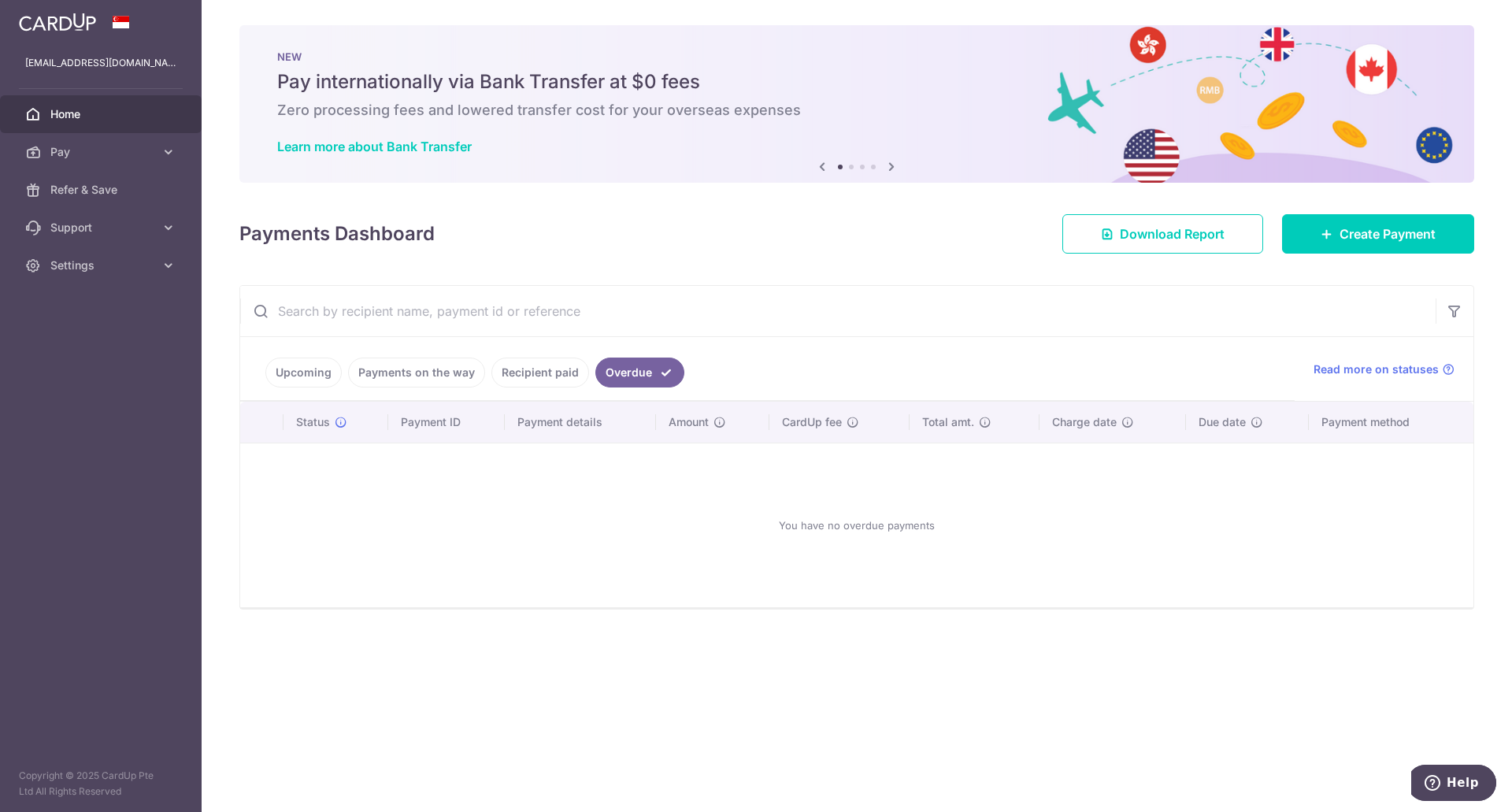
click at [311, 366] on link "Upcoming" at bounding box center [304, 373] width 77 height 30
